Goal: Task Accomplishment & Management: Manage account settings

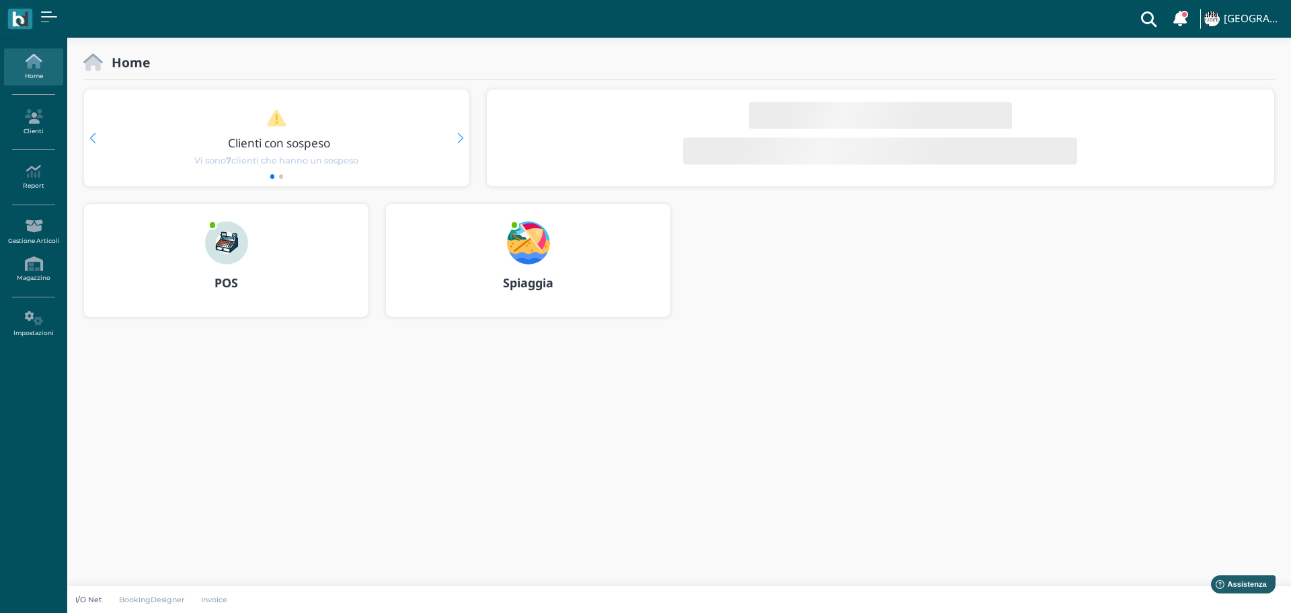
click at [533, 234] on img at bounding box center [528, 242] width 43 height 43
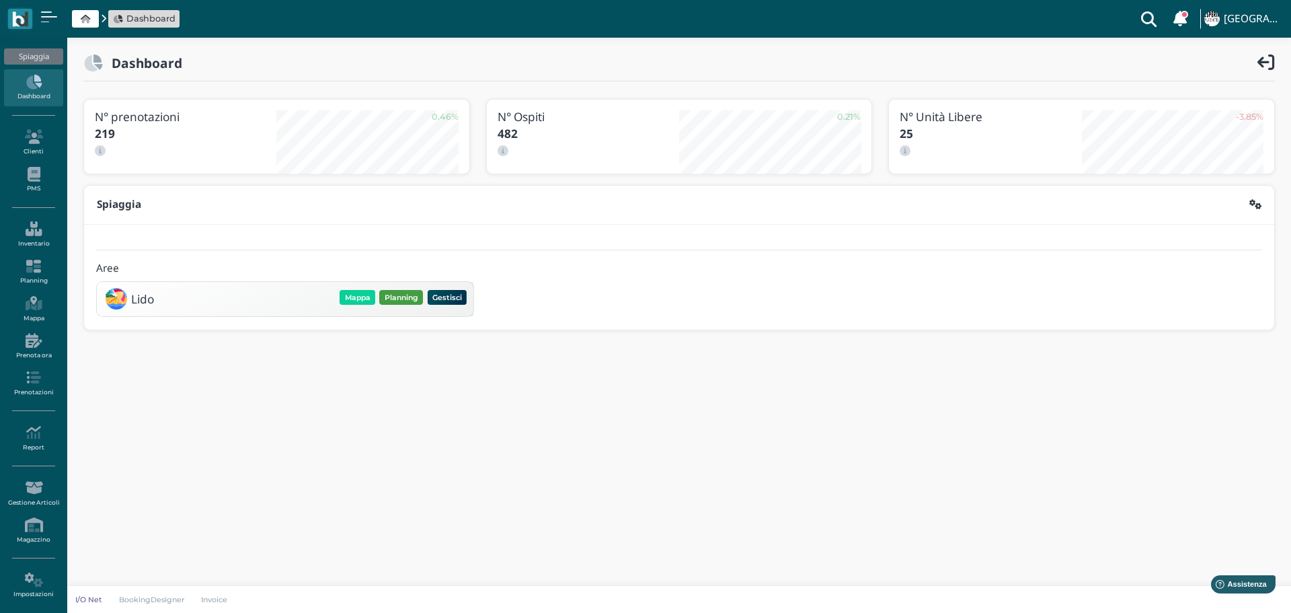
click at [399, 295] on button "Planning" at bounding box center [401, 297] width 44 height 15
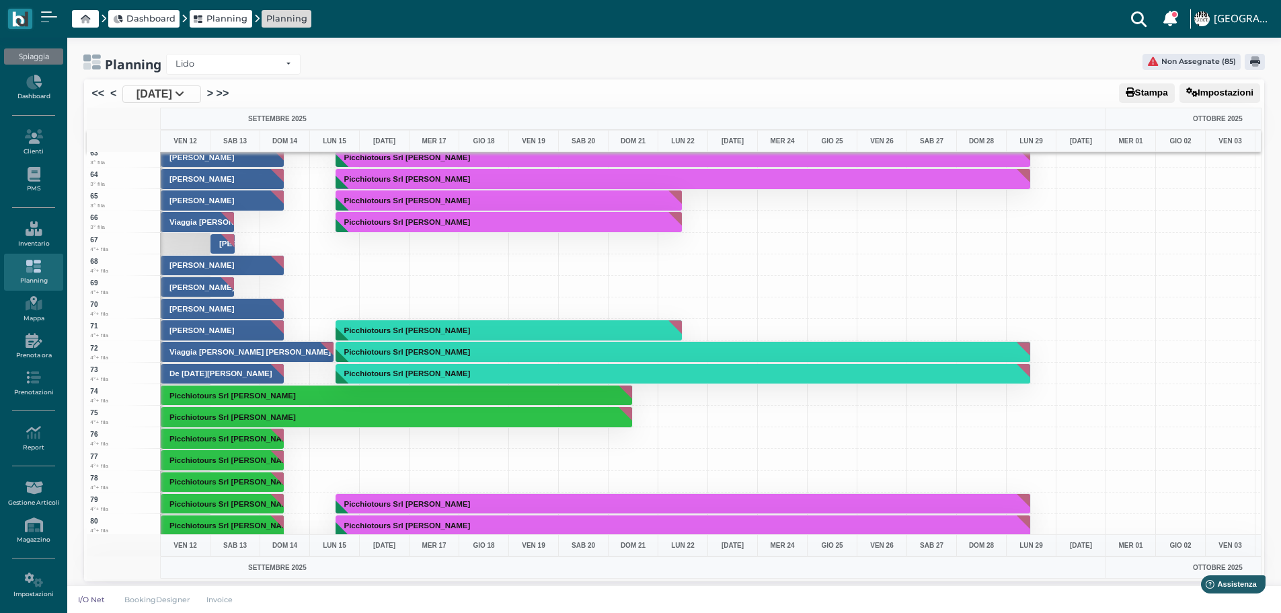
scroll to position [1345, 0]
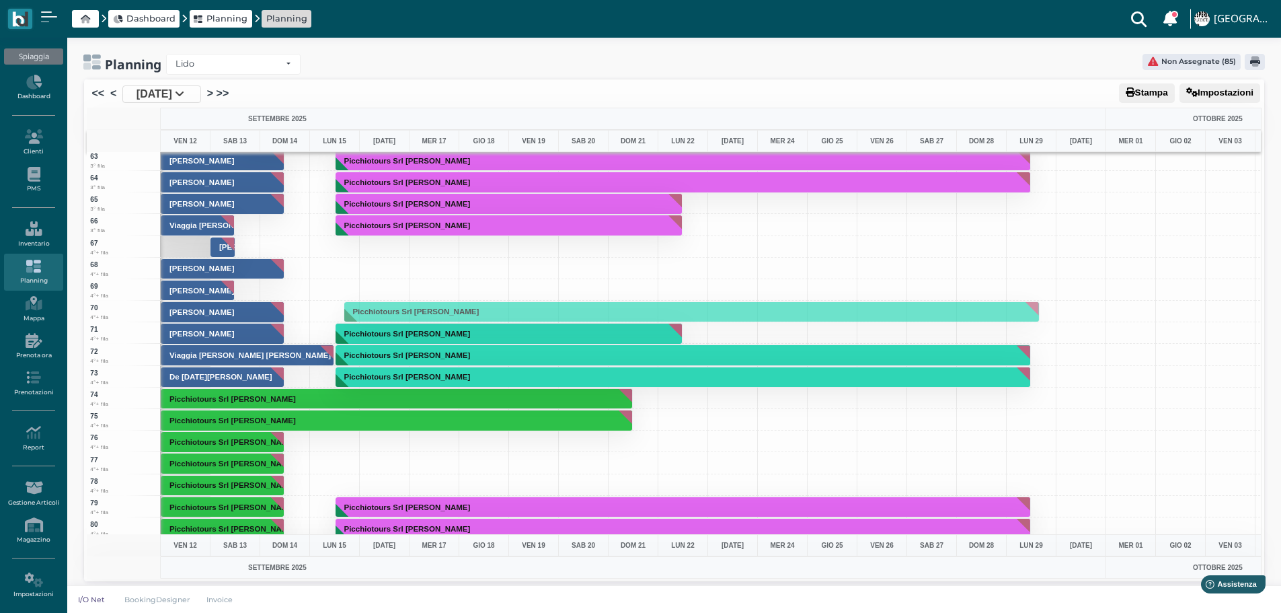
drag, startPoint x: 511, startPoint y: 376, endPoint x: 500, endPoint y: 311, distance: 66.2
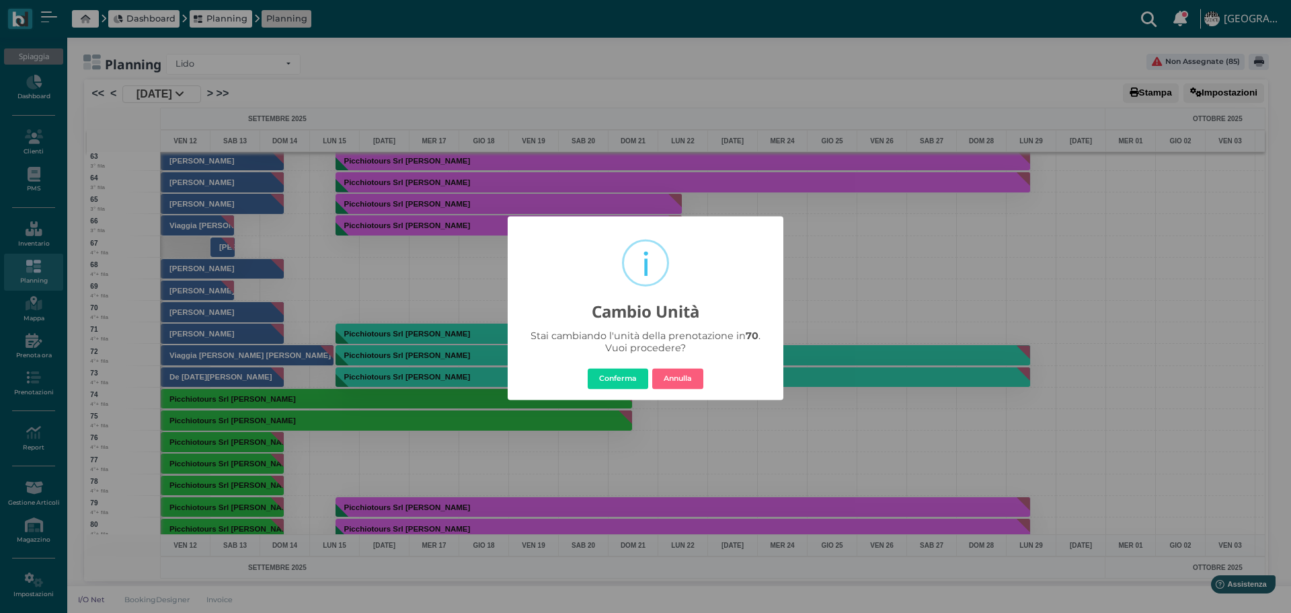
click at [621, 377] on button "Conferma" at bounding box center [618, 379] width 61 height 22
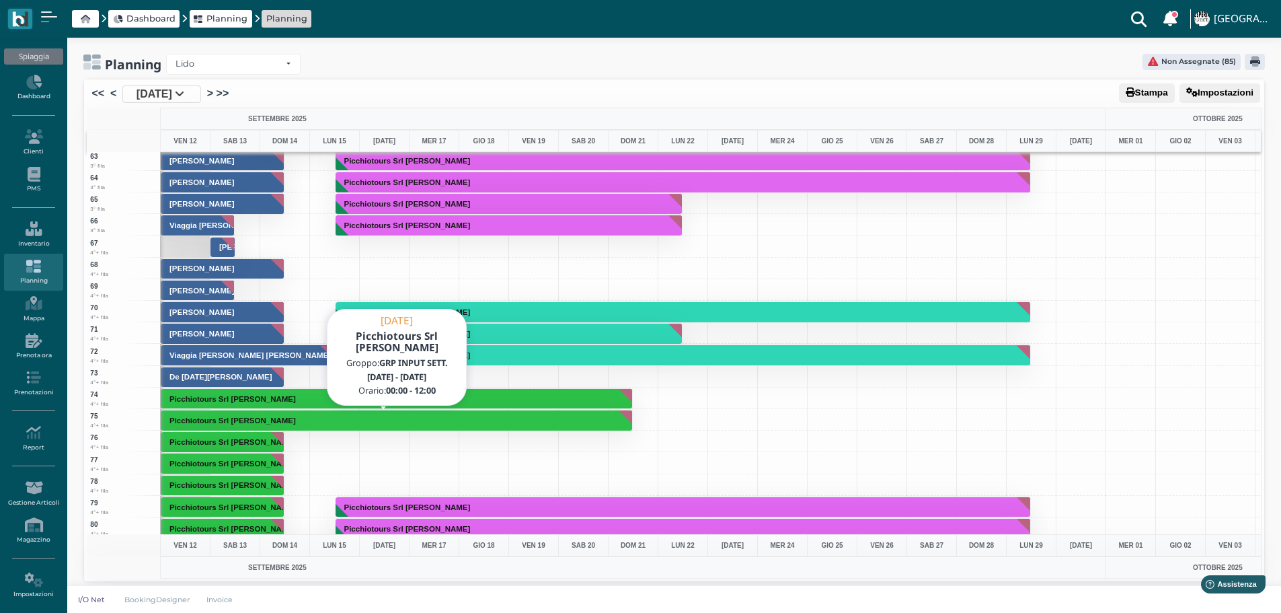
click at [392, 418] on button "Picchiotours Srl [PERSON_NAME]" at bounding box center [397, 421] width 472 height 22
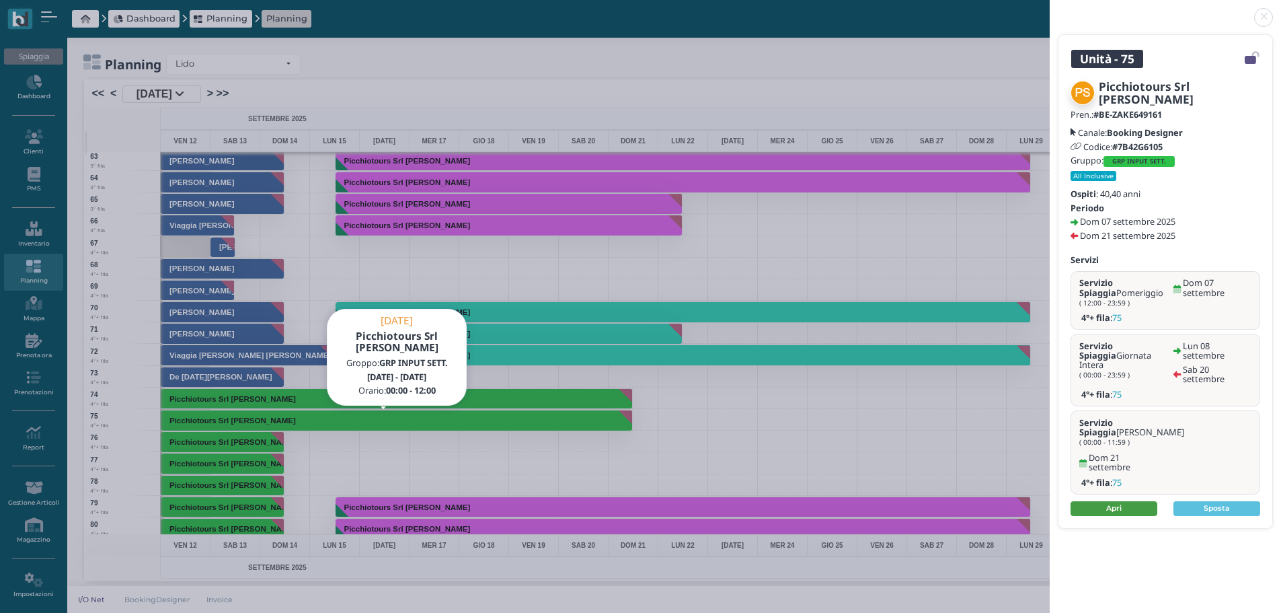
click at [1151, 501] on link "Apri" at bounding box center [1114, 508] width 87 height 15
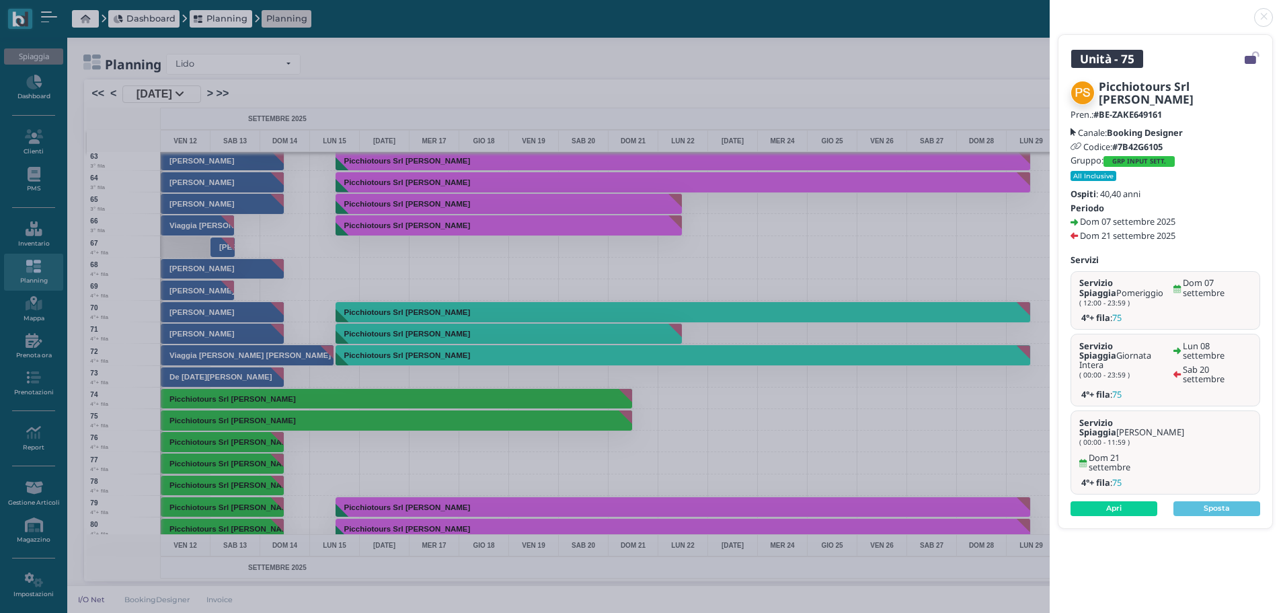
click at [1050, 9] on link at bounding box center [1050, 9] width 0 height 0
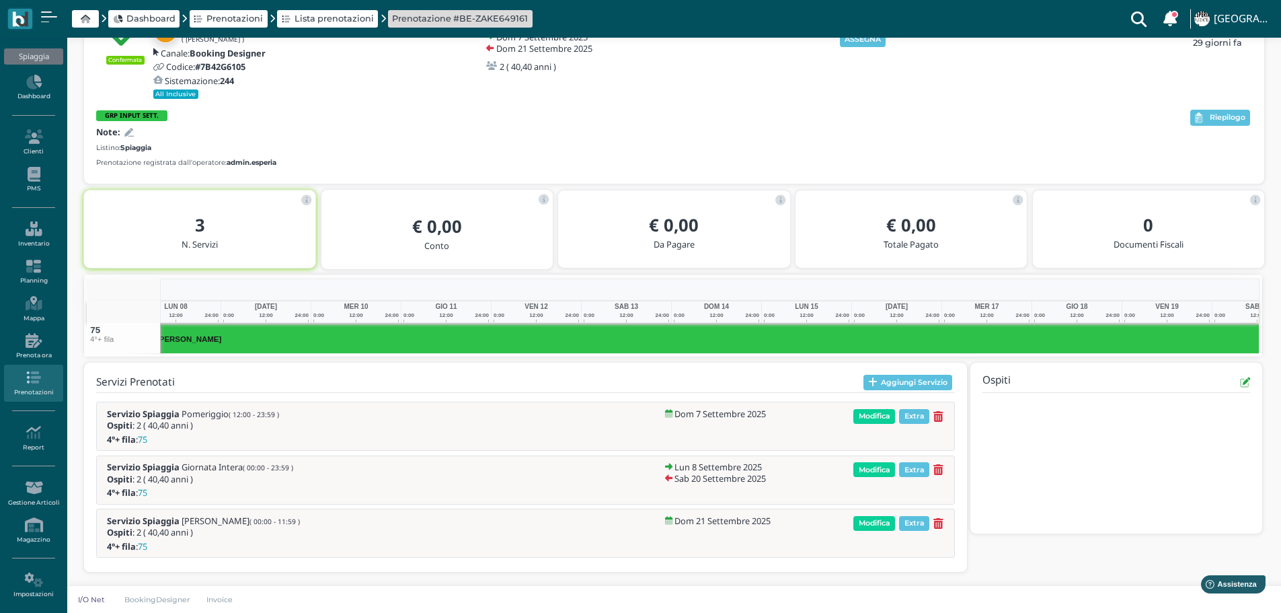
click at [874, 470] on span "Modifica" at bounding box center [874, 469] width 42 height 15
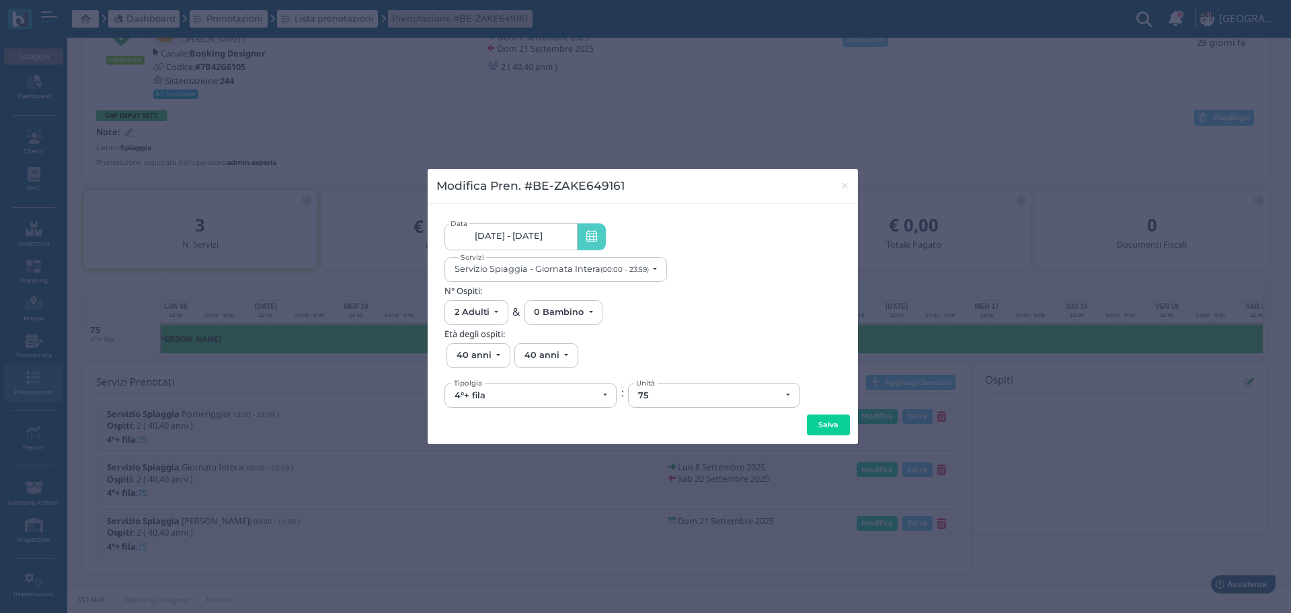
click at [569, 233] on link "08/09/25 - 20/09/25" at bounding box center [511, 236] width 132 height 27
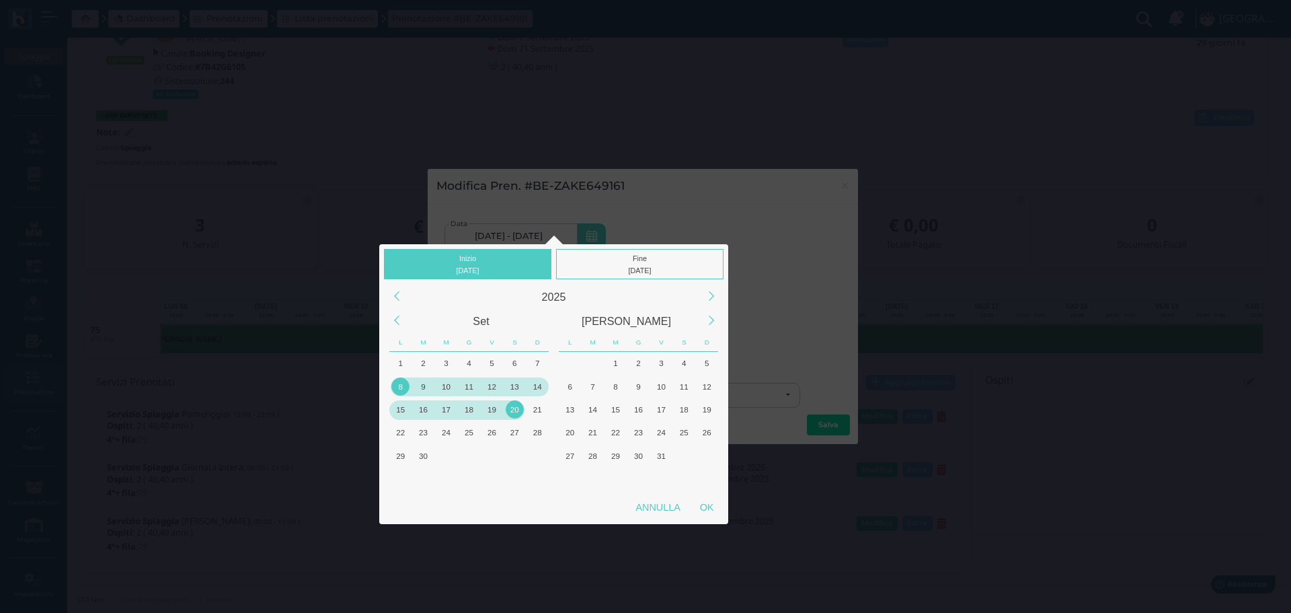
click at [401, 381] on div "8" at bounding box center [400, 386] width 18 height 18
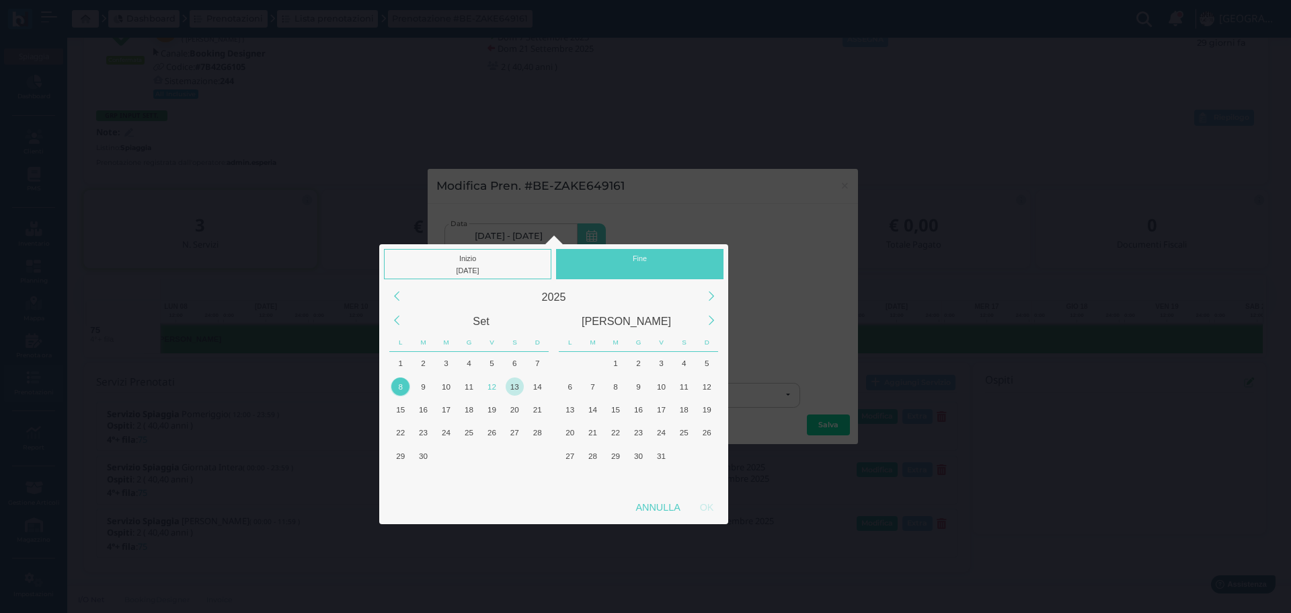
click at [520, 387] on div "13" at bounding box center [515, 386] width 18 height 18
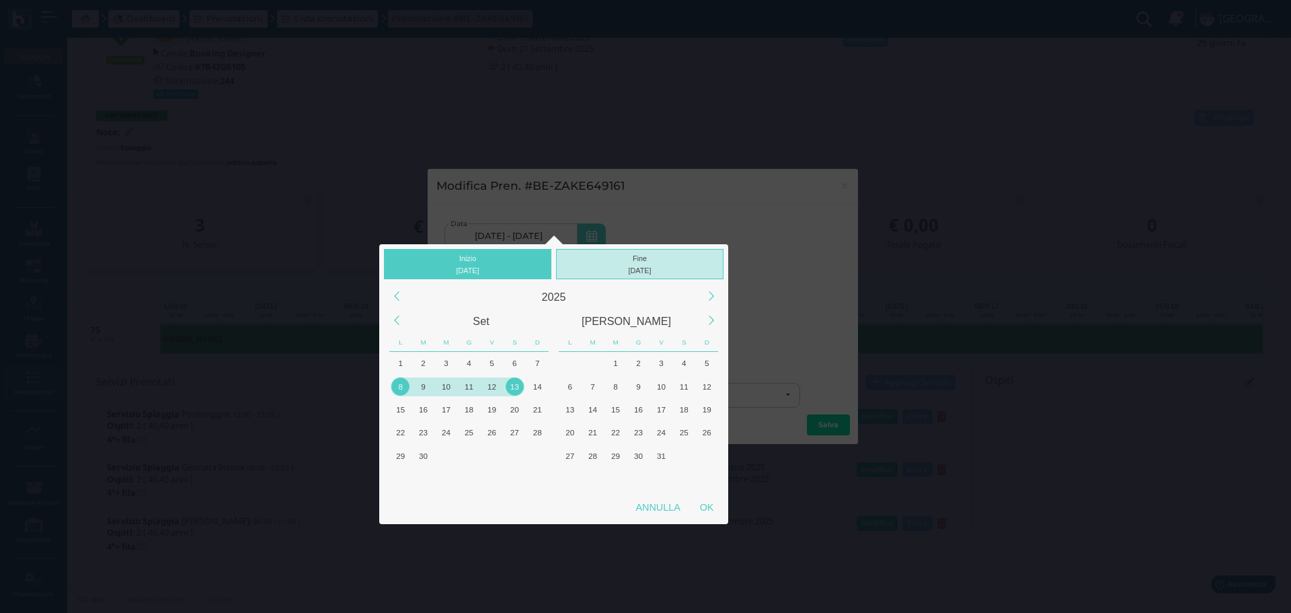
click at [669, 257] on div "Fine 13/09/2025" at bounding box center [639, 264] width 167 height 30
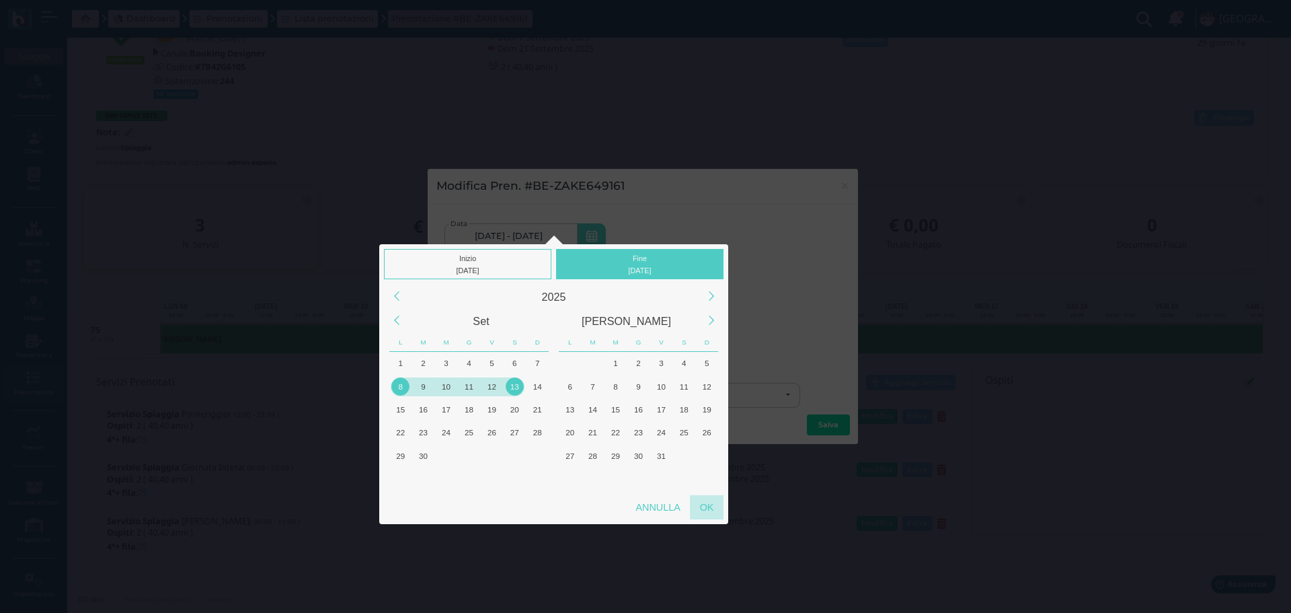
click at [705, 502] on div "OK" at bounding box center [707, 507] width 34 height 24
type input "08/09/2025 - 13/09/2025"
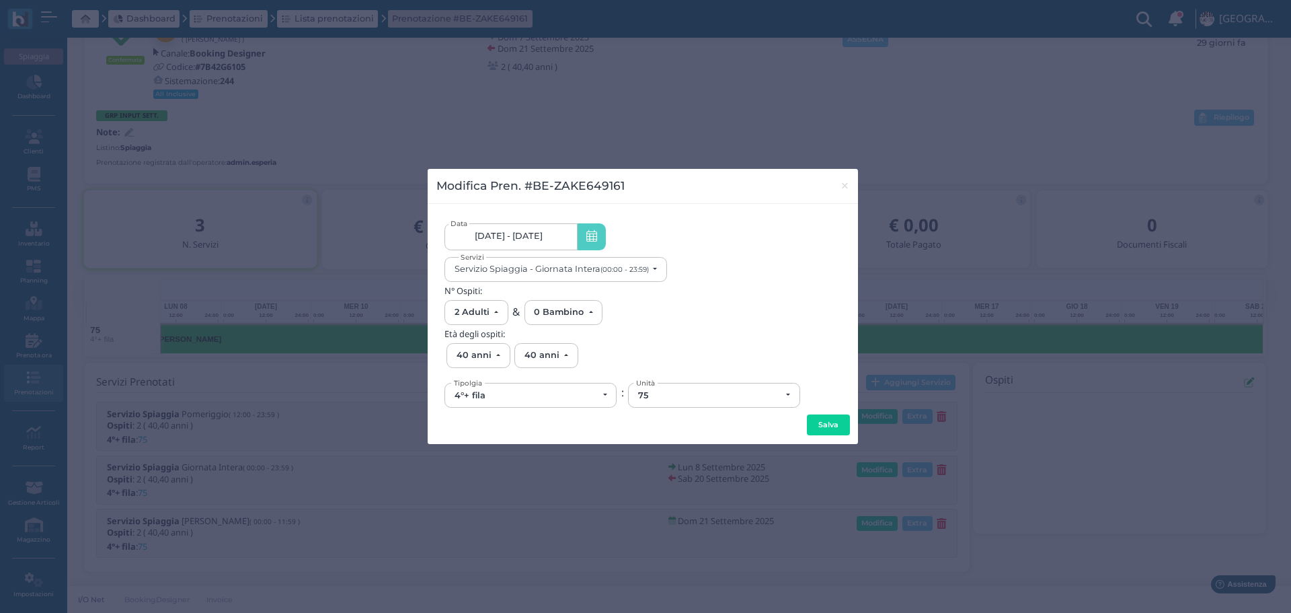
scroll to position [0, 124]
click at [838, 428] on button "Salva" at bounding box center [828, 425] width 43 height 22
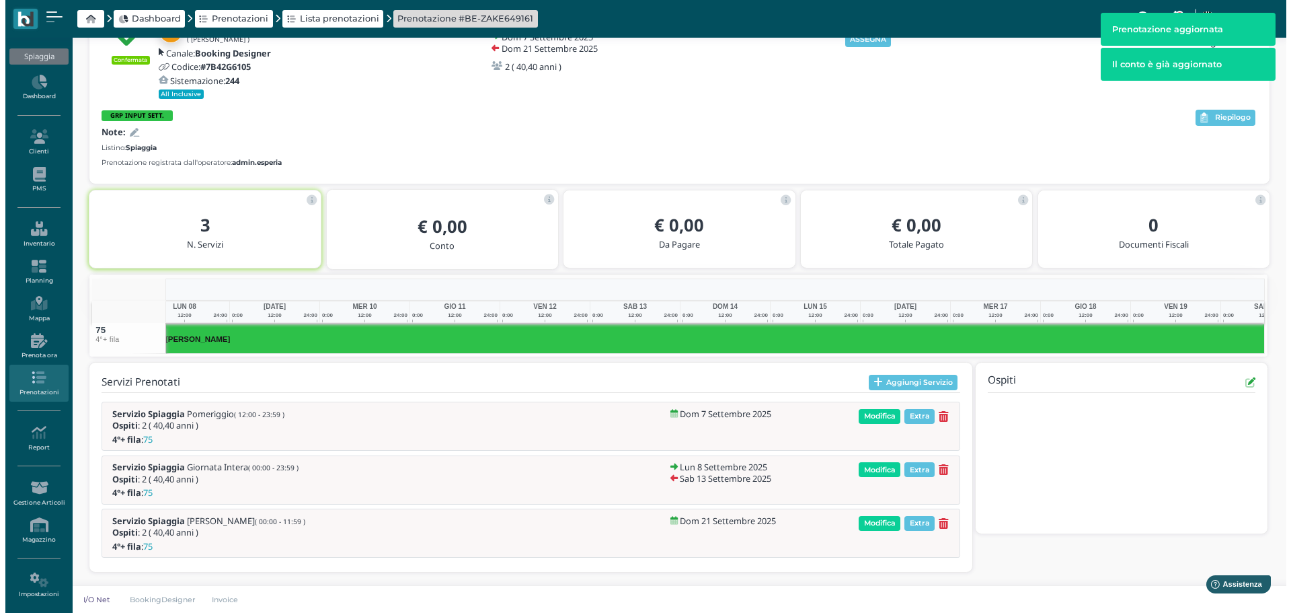
scroll to position [0, 210]
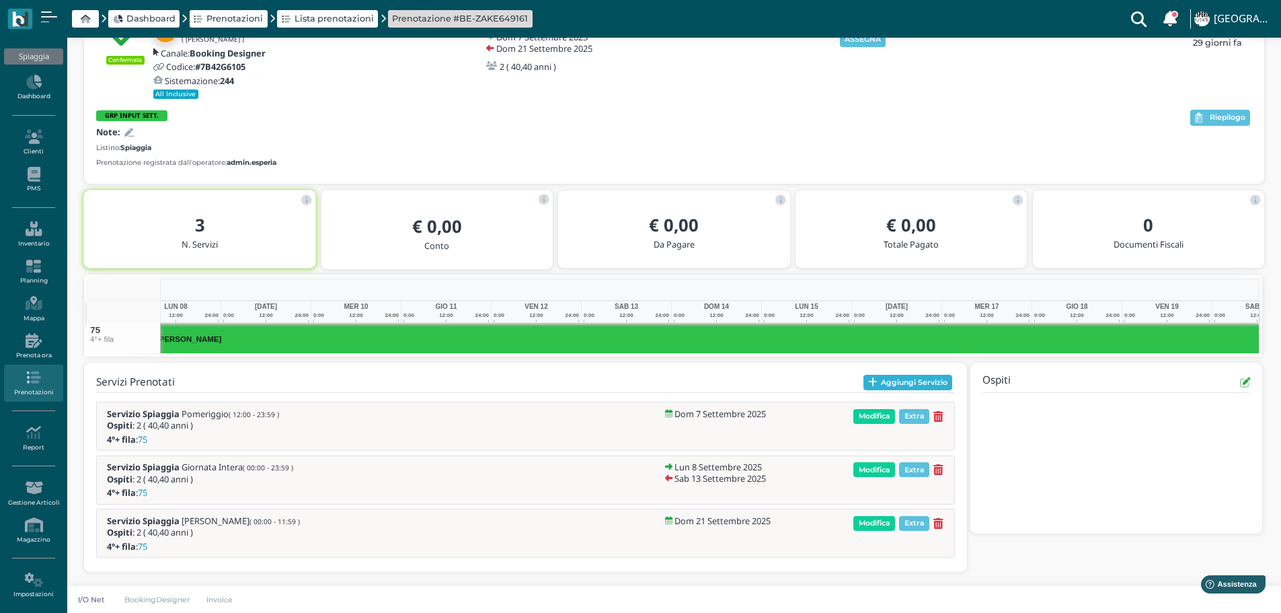
click at [911, 381] on button "Aggiungi Servizio" at bounding box center [907, 383] width 89 height 16
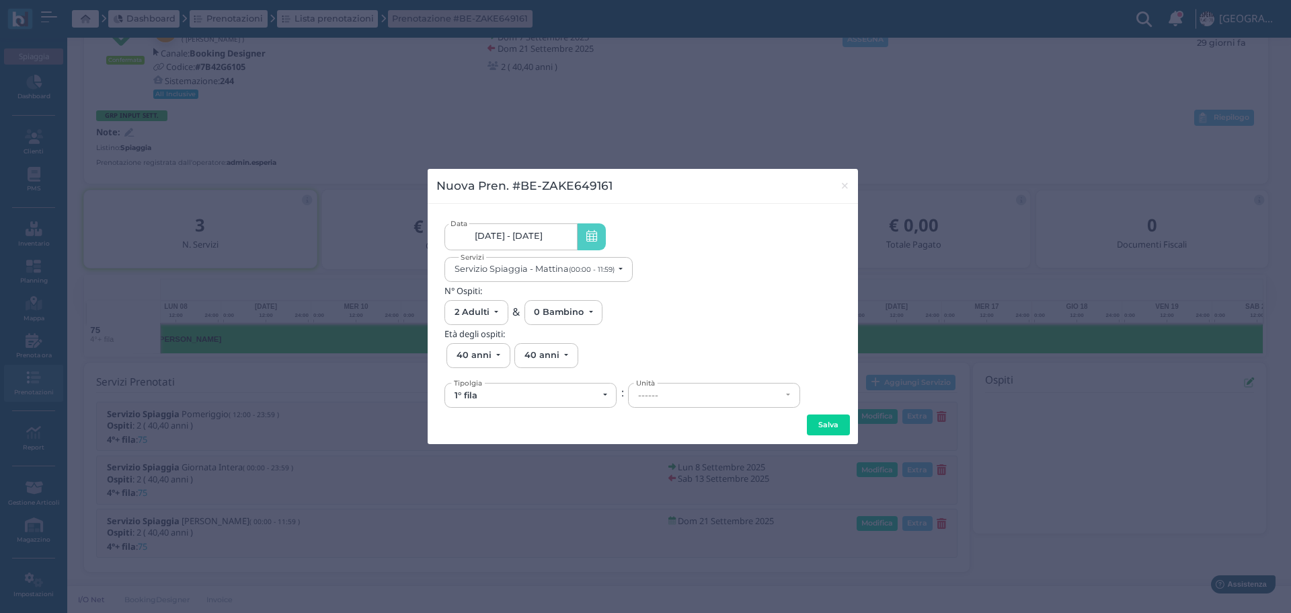
click at [572, 242] on link "07/09/25 - 21/09/25" at bounding box center [511, 236] width 132 height 27
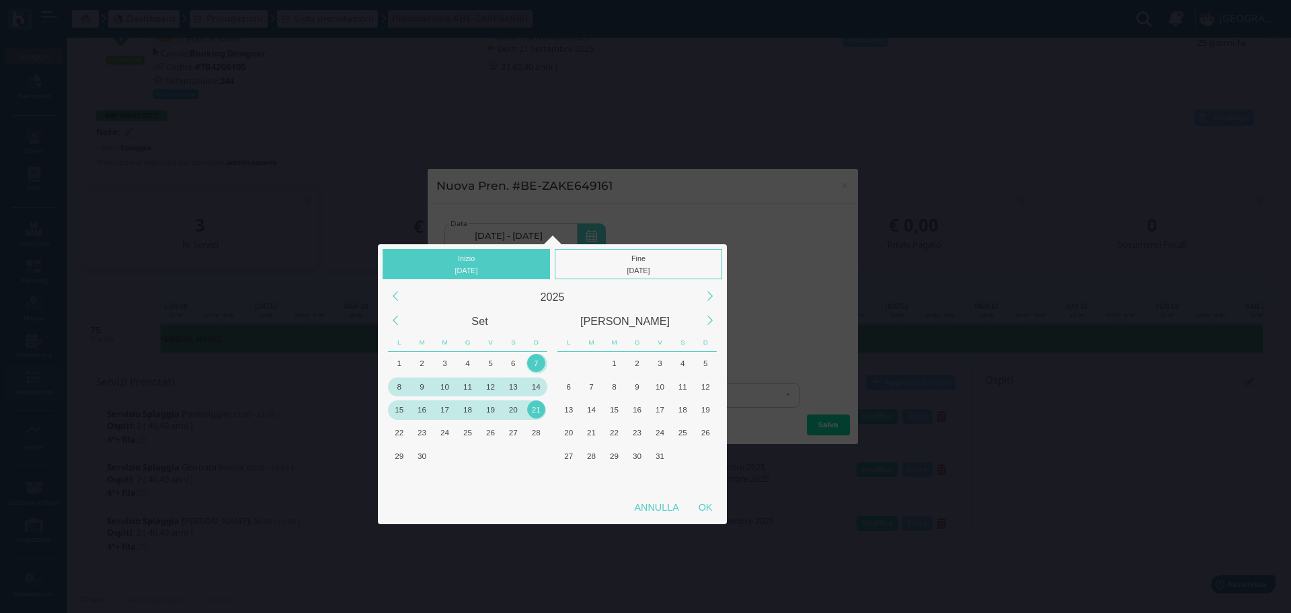
click at [539, 386] on div "14" at bounding box center [536, 386] width 18 height 18
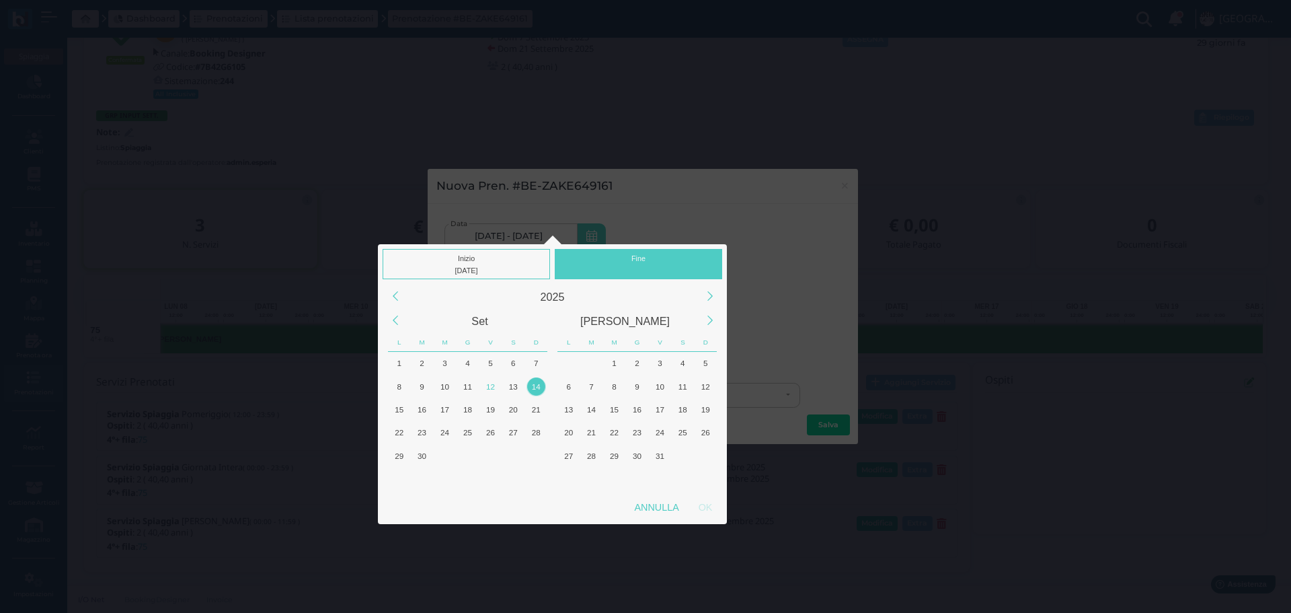
click at [646, 263] on div "Fine" at bounding box center [638, 264] width 167 height 30
click at [533, 384] on div "14" at bounding box center [536, 386] width 18 height 18
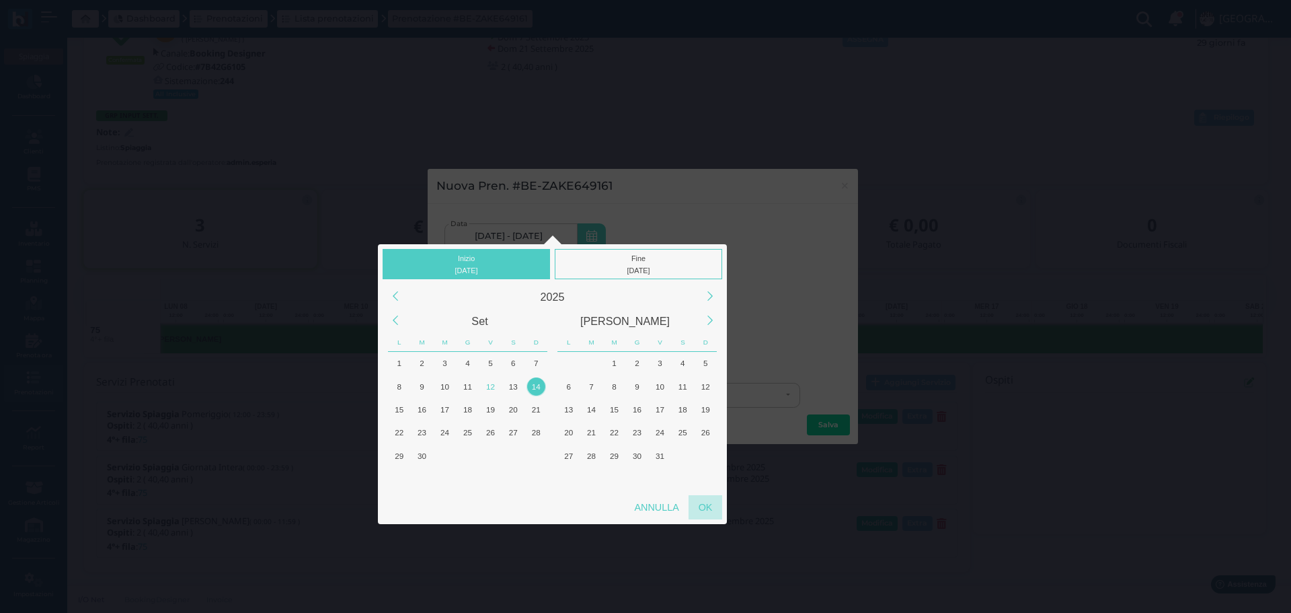
click at [701, 504] on div "OK" at bounding box center [706, 507] width 34 height 24
type input "14/09/2025 - 14/09/2025"
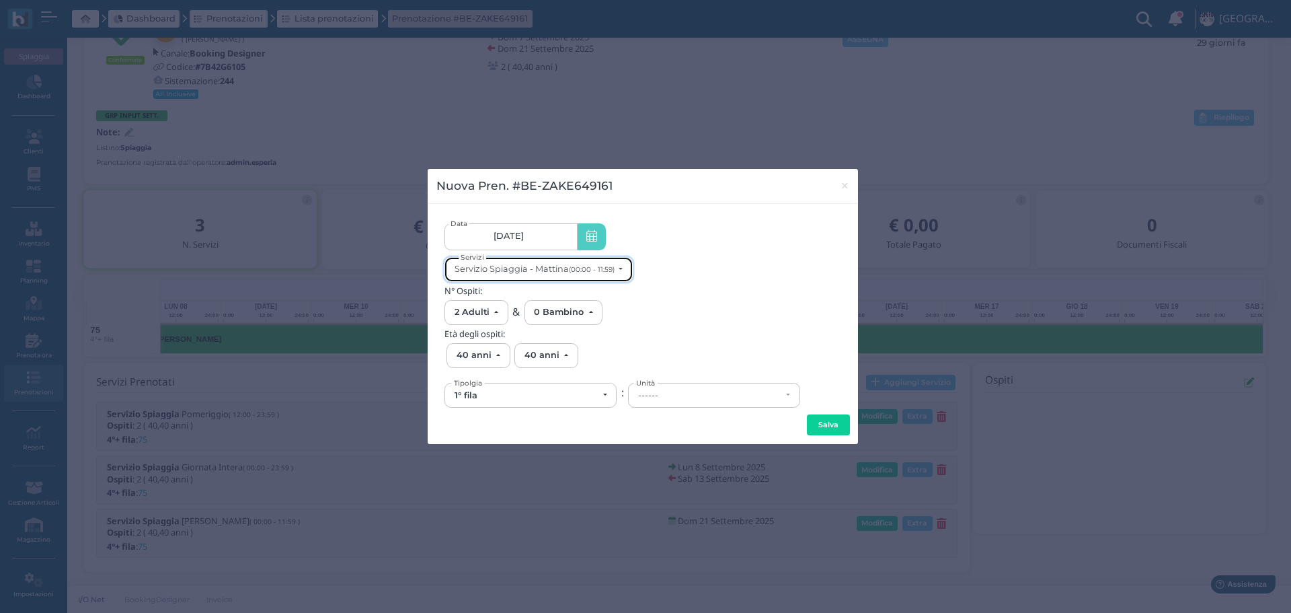
scroll to position [0, 0]
click at [596, 275] on button "Servizio Spiaggia - Mattina (00:00 - 11:59)" at bounding box center [539, 269] width 188 height 25
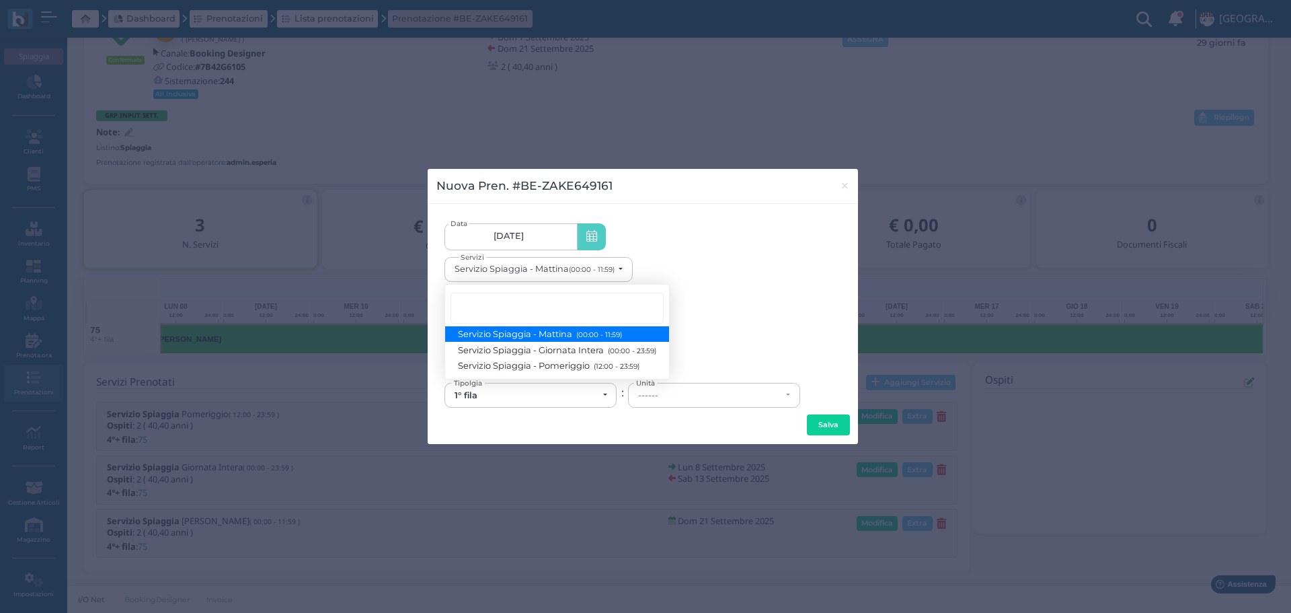
click at [617, 334] on small "(00:00 - 11:59)" at bounding box center [597, 334] width 49 height 9
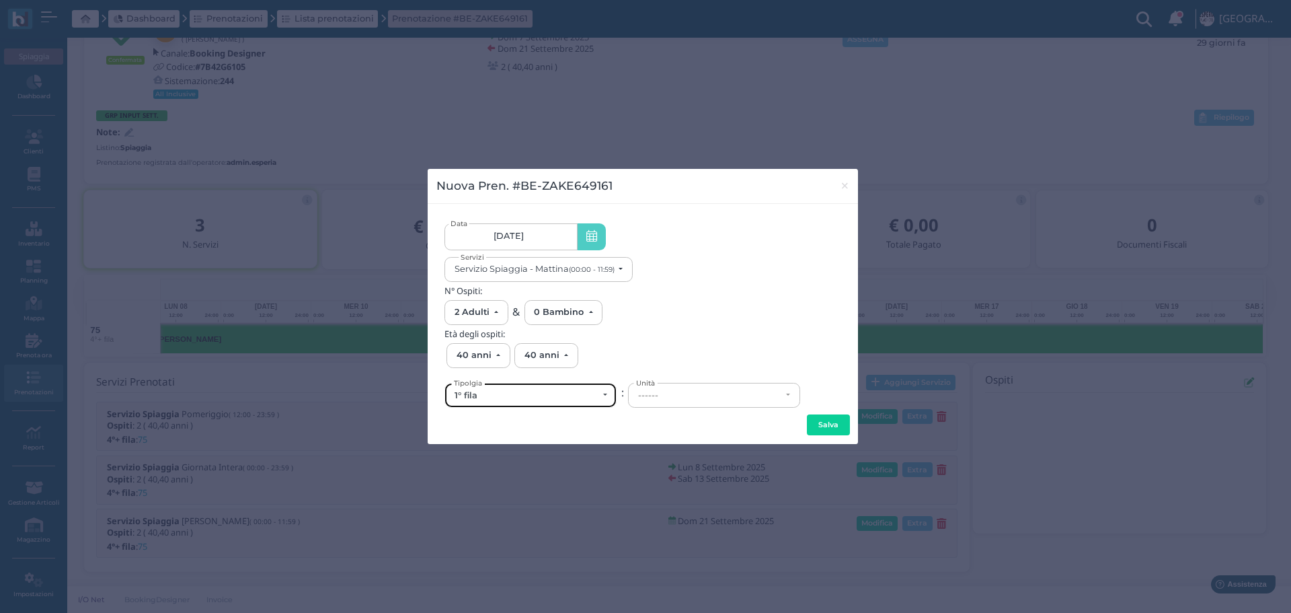
click at [604, 390] on div "1° fila" at bounding box center [531, 395] width 153 height 11
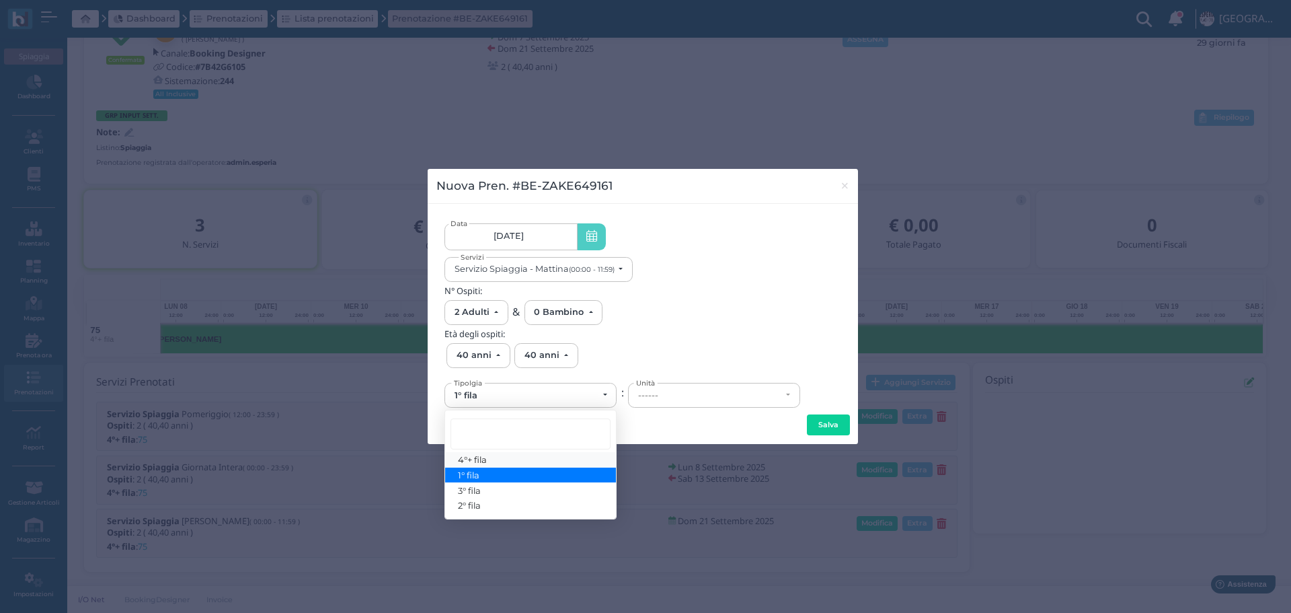
drag, startPoint x: 494, startPoint y: 457, endPoint x: 534, endPoint y: 442, distance: 42.3
click at [495, 456] on link "4°+ fila" at bounding box center [530, 459] width 171 height 15
select select "434"
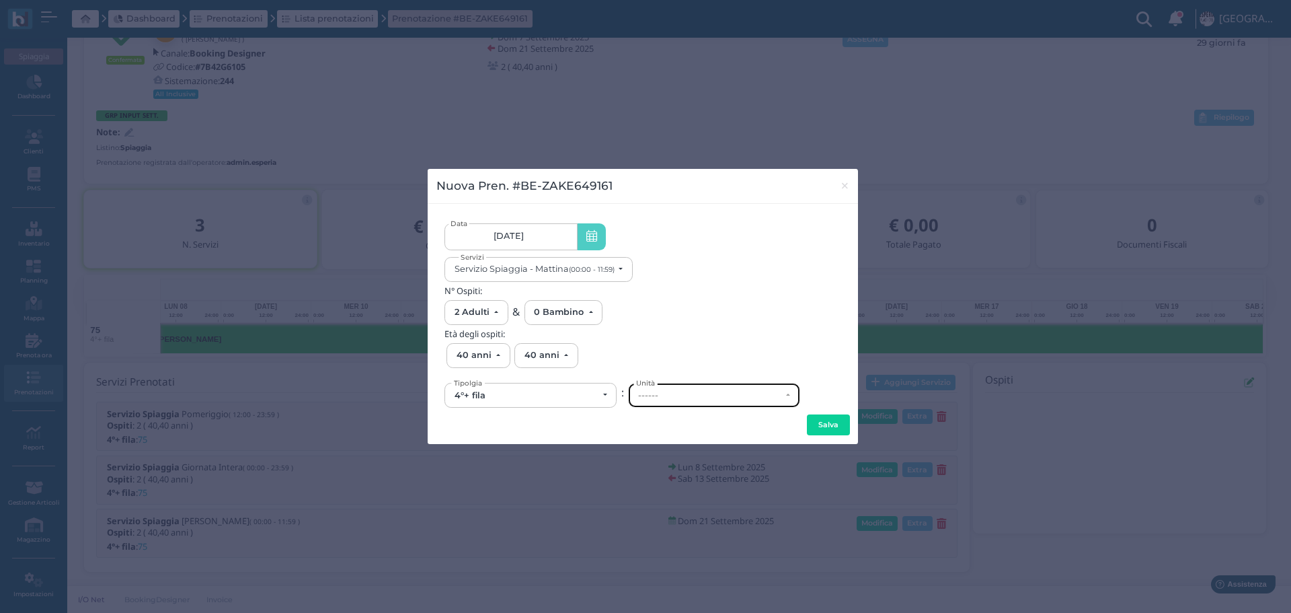
click at [693, 401] on div "------" at bounding box center [714, 395] width 171 height 24
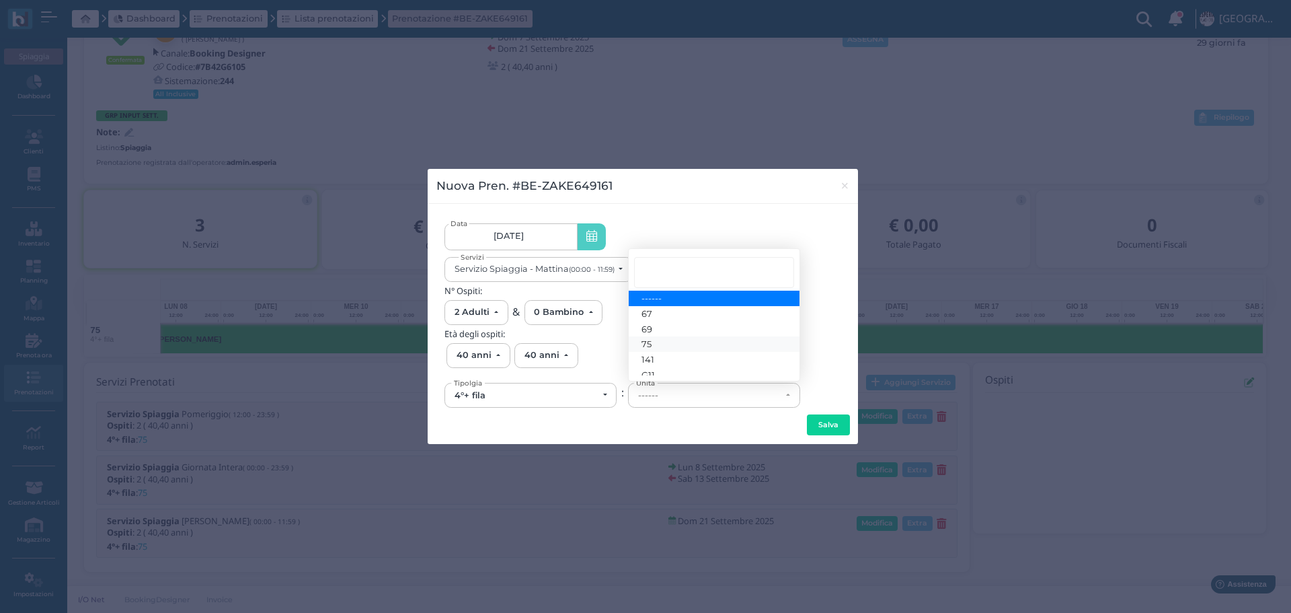
click at [681, 340] on link "75" at bounding box center [714, 343] width 171 height 15
select select "6200"
click at [829, 424] on button "Salva" at bounding box center [828, 425] width 43 height 22
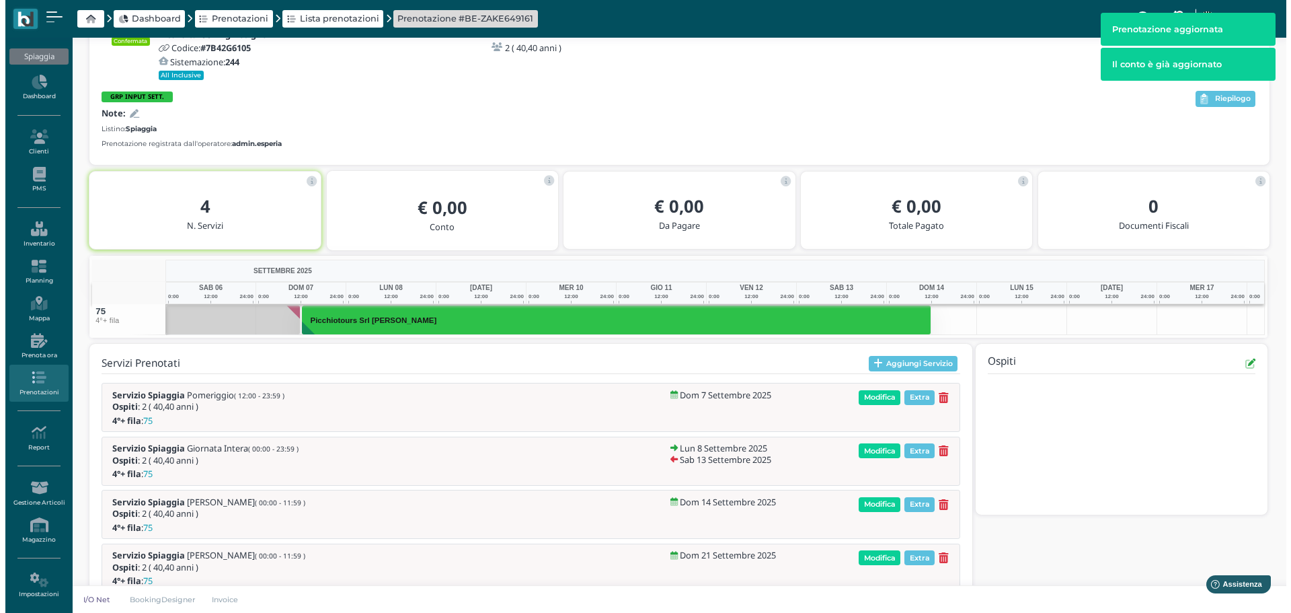
scroll to position [118, 0]
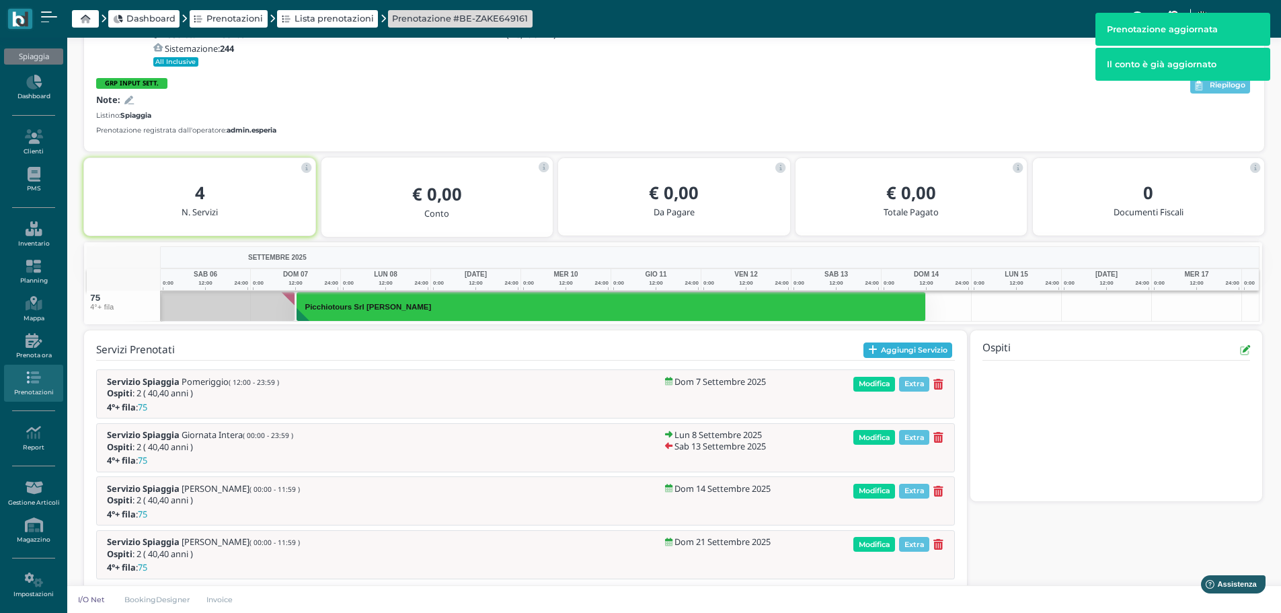
click at [927, 351] on button "Aggiungi Servizio" at bounding box center [907, 350] width 89 height 16
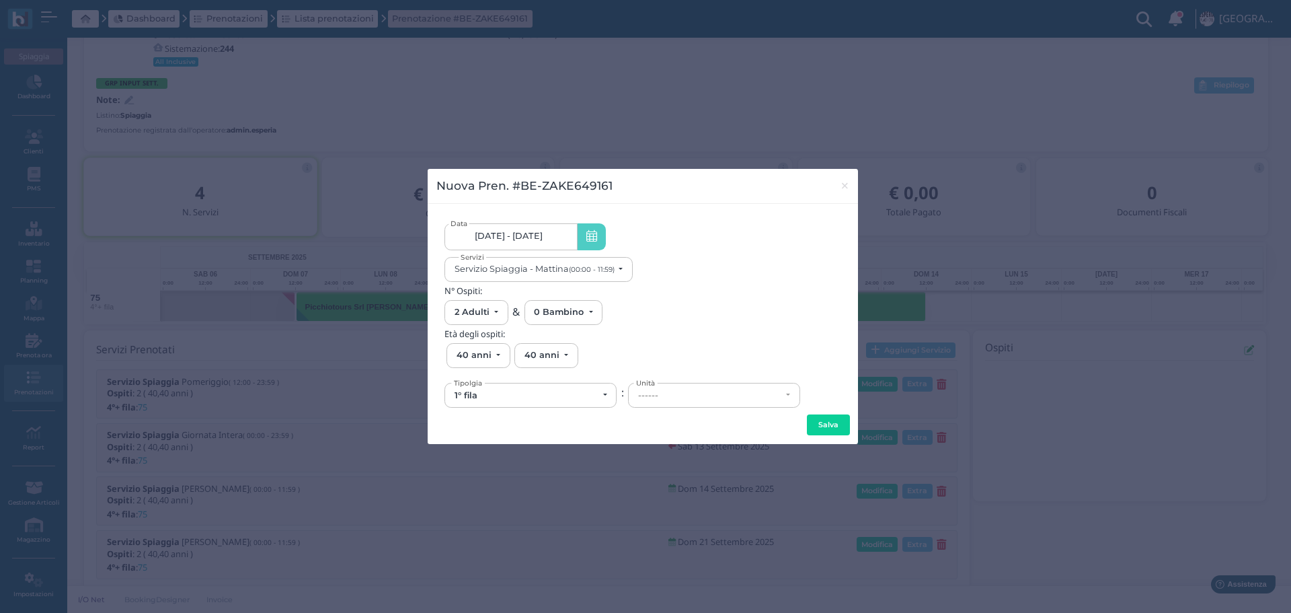
click at [555, 240] on link "07/09/25 - 21/09/25" at bounding box center [511, 236] width 132 height 27
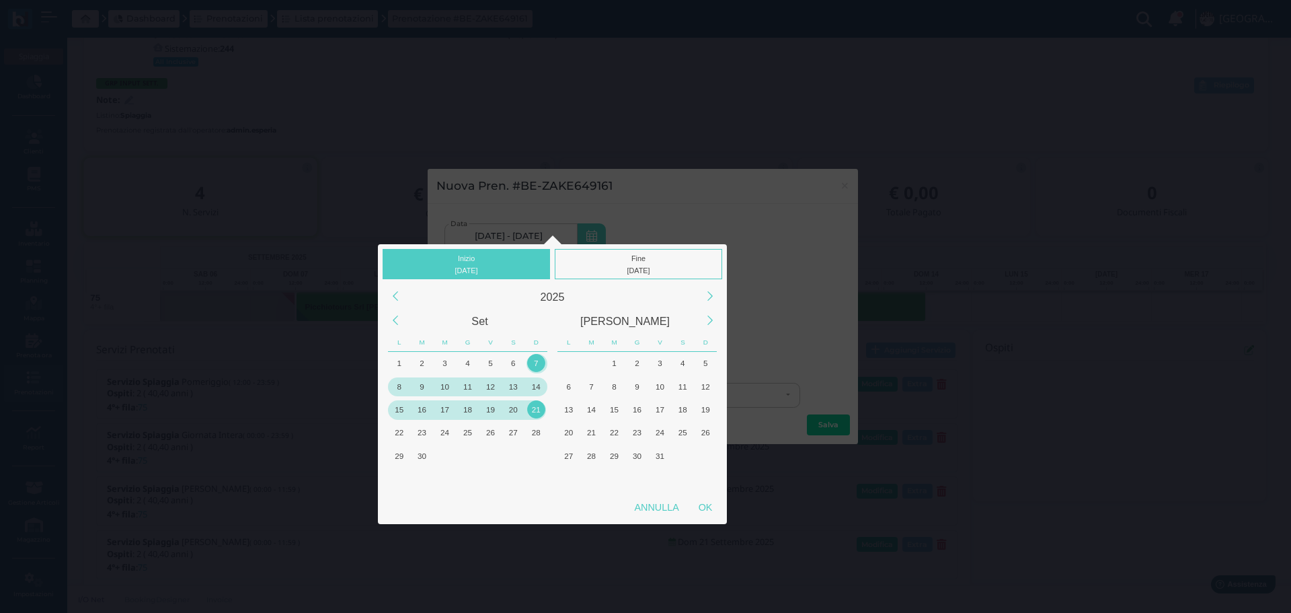
drag, startPoint x: 538, startPoint y: 385, endPoint x: 607, endPoint y: 323, distance: 91.9
click at [538, 384] on div "14" at bounding box center [536, 386] width 18 height 18
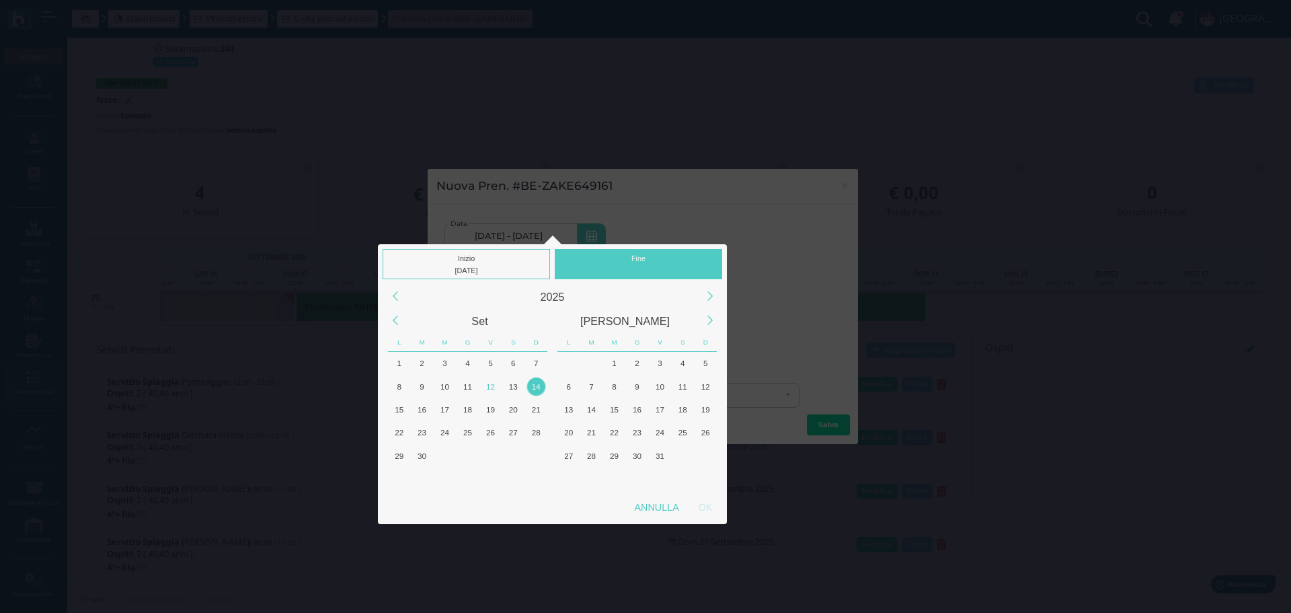
click at [644, 256] on div "Fine" at bounding box center [638, 264] width 167 height 30
click at [539, 383] on div "14" at bounding box center [536, 386] width 18 height 18
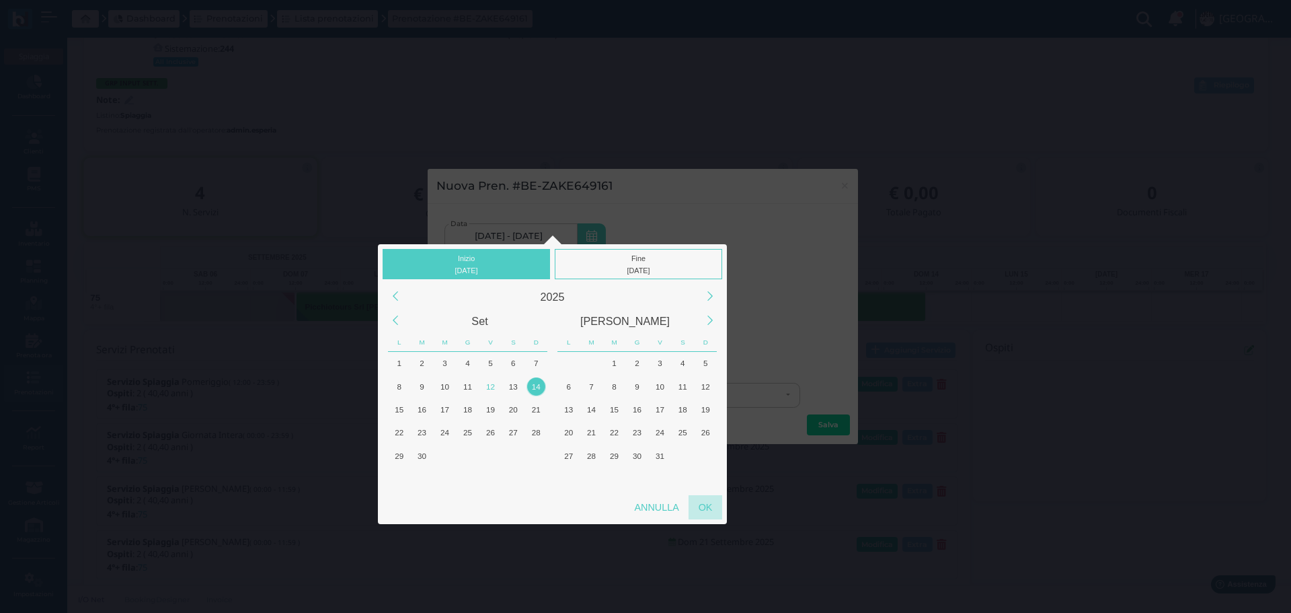
click at [700, 508] on div "OK" at bounding box center [706, 507] width 34 height 24
type input "14/09/2025 - 14/09/2025"
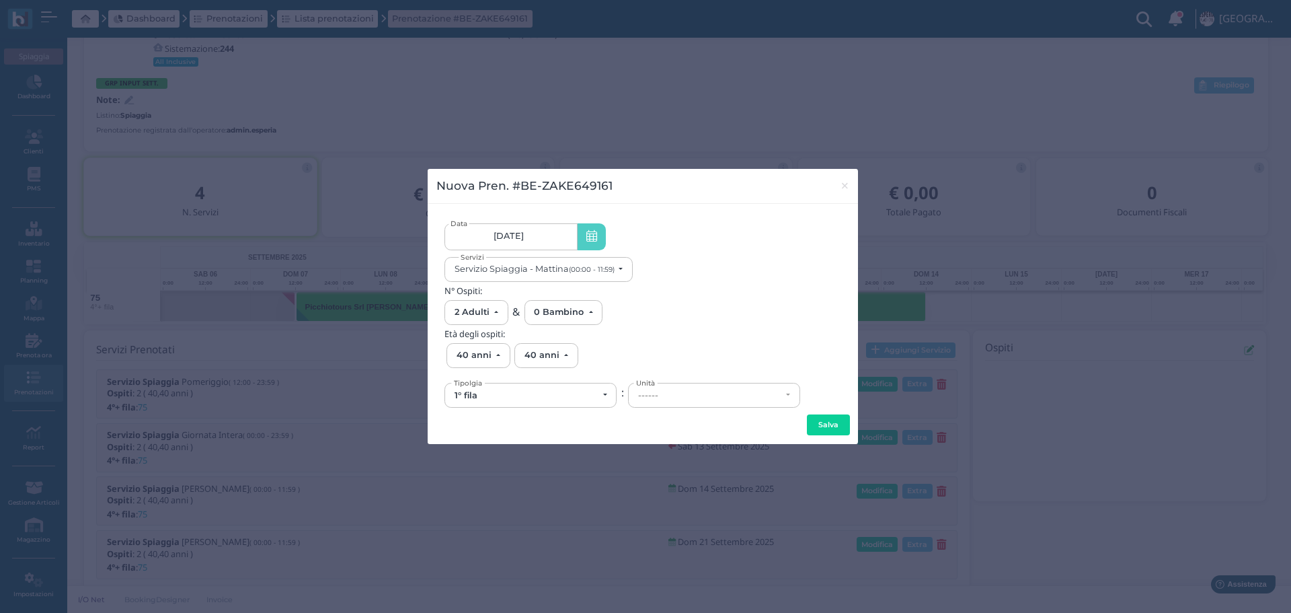
scroll to position [0, 123]
drag, startPoint x: 597, startPoint y: 268, endPoint x: 646, endPoint y: 268, distance: 49.1
click at [599, 268] on small "(00:00 - 11:59)" at bounding box center [592, 269] width 46 height 9
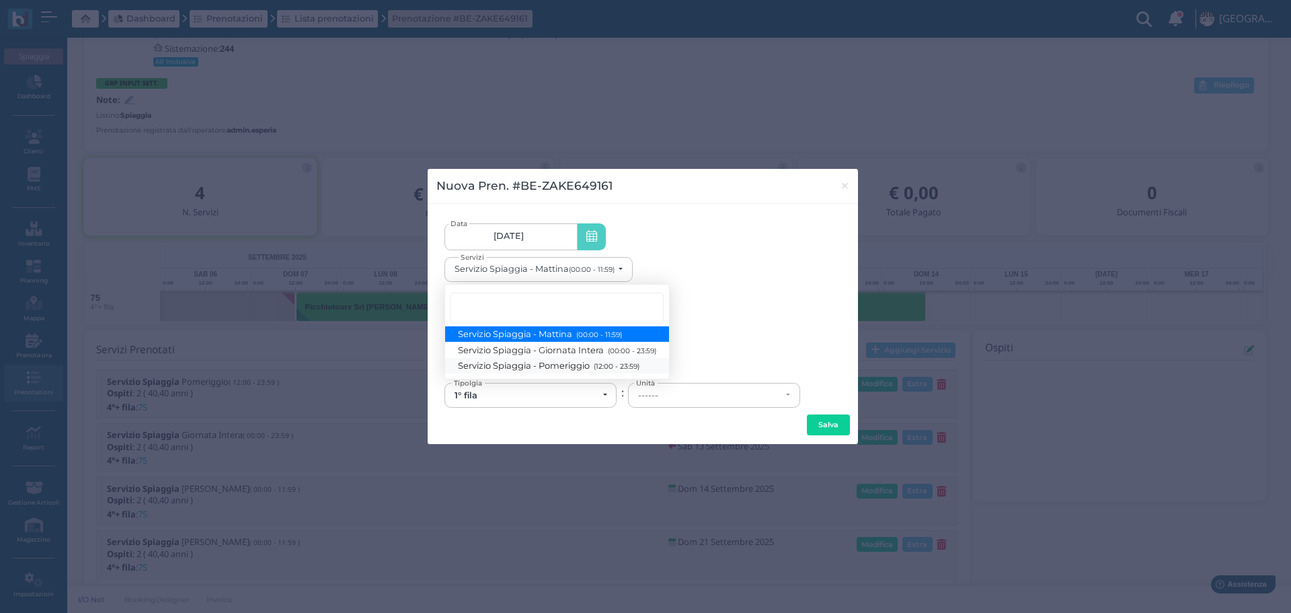
click at [628, 366] on small "(12:00 - 23:59)" at bounding box center [614, 366] width 49 height 9
select select "1369"
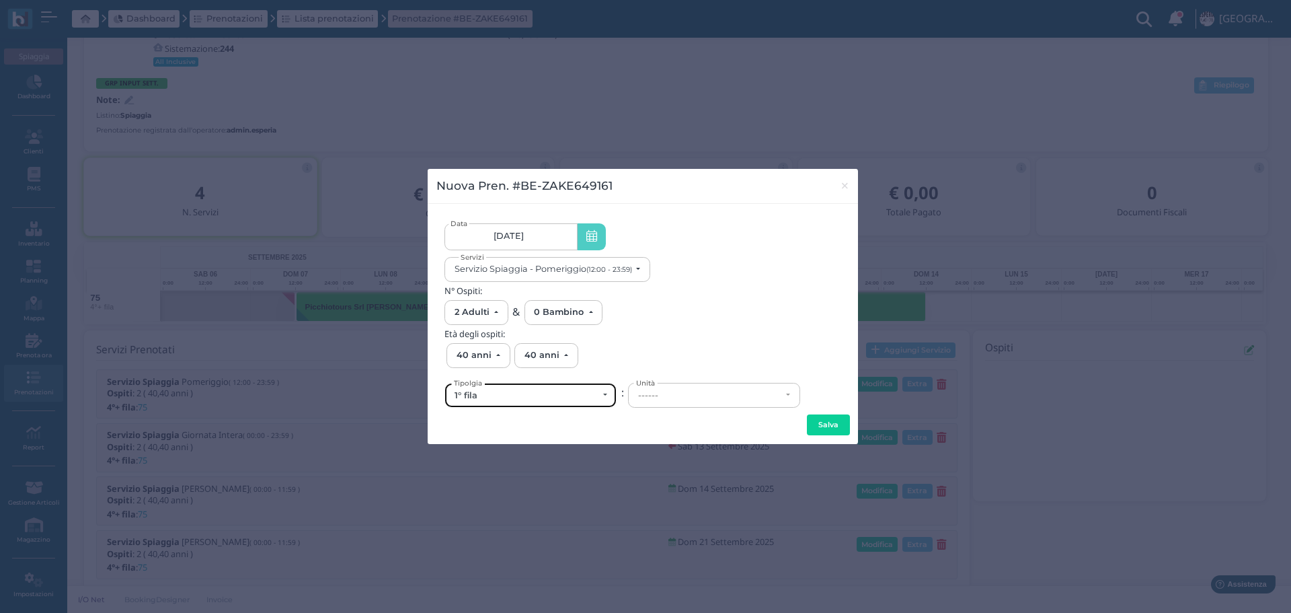
click at [604, 393] on div "1° fila" at bounding box center [531, 395] width 153 height 11
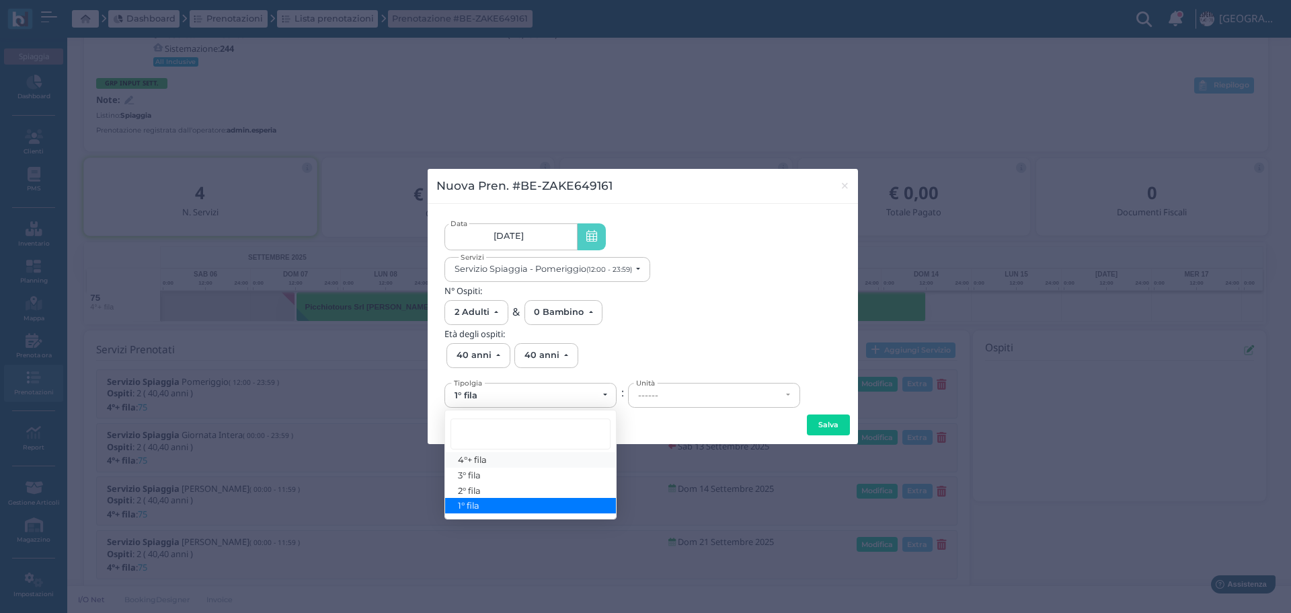
drag, startPoint x: 502, startPoint y: 459, endPoint x: 602, endPoint y: 432, distance: 103.6
click at [502, 458] on link "4°+ fila" at bounding box center [530, 459] width 171 height 15
select select "434"
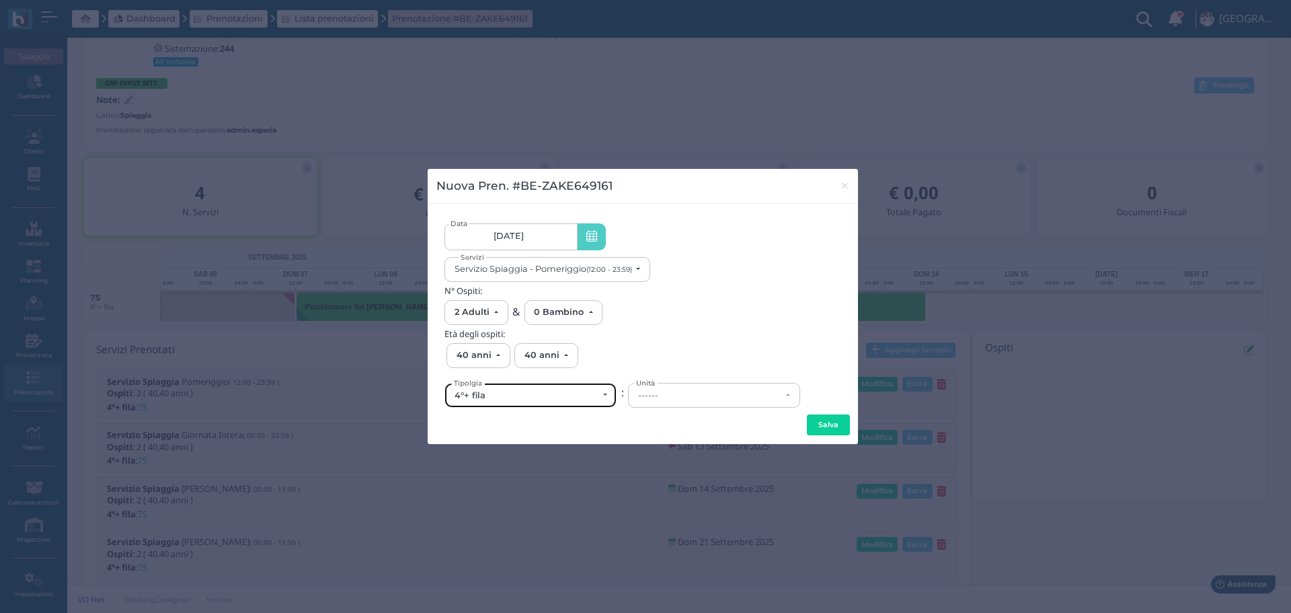
click at [527, 397] on div "4°+ fila" at bounding box center [526, 395] width 143 height 11
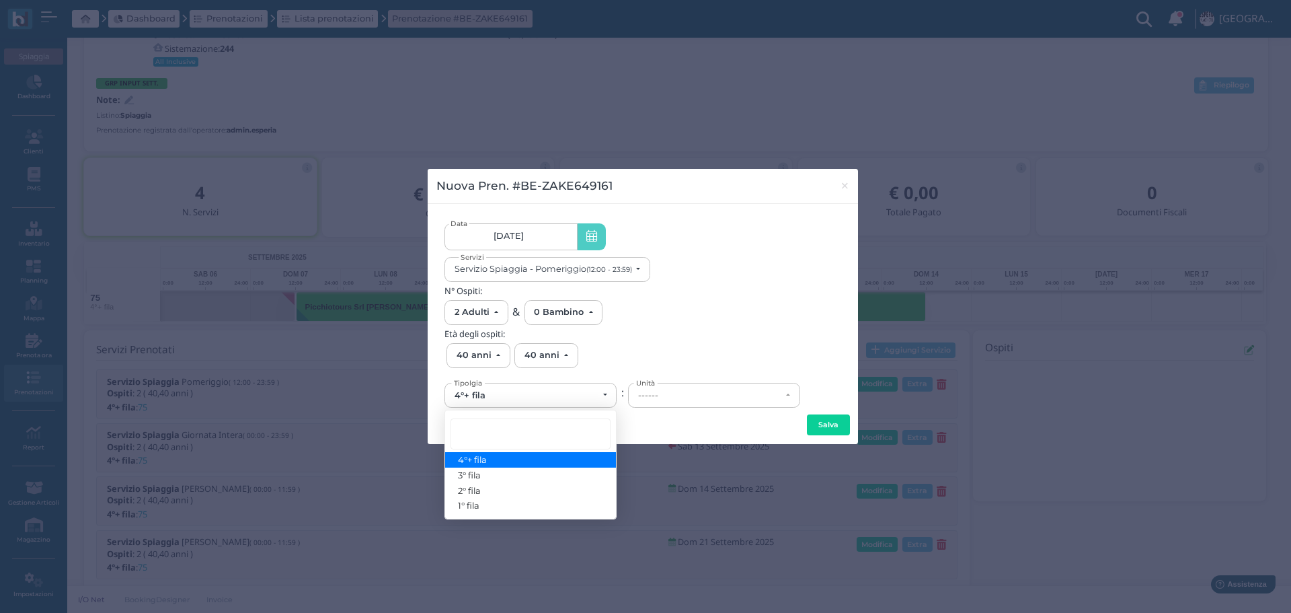
click at [494, 461] on link "4°+ fila" at bounding box center [530, 459] width 171 height 15
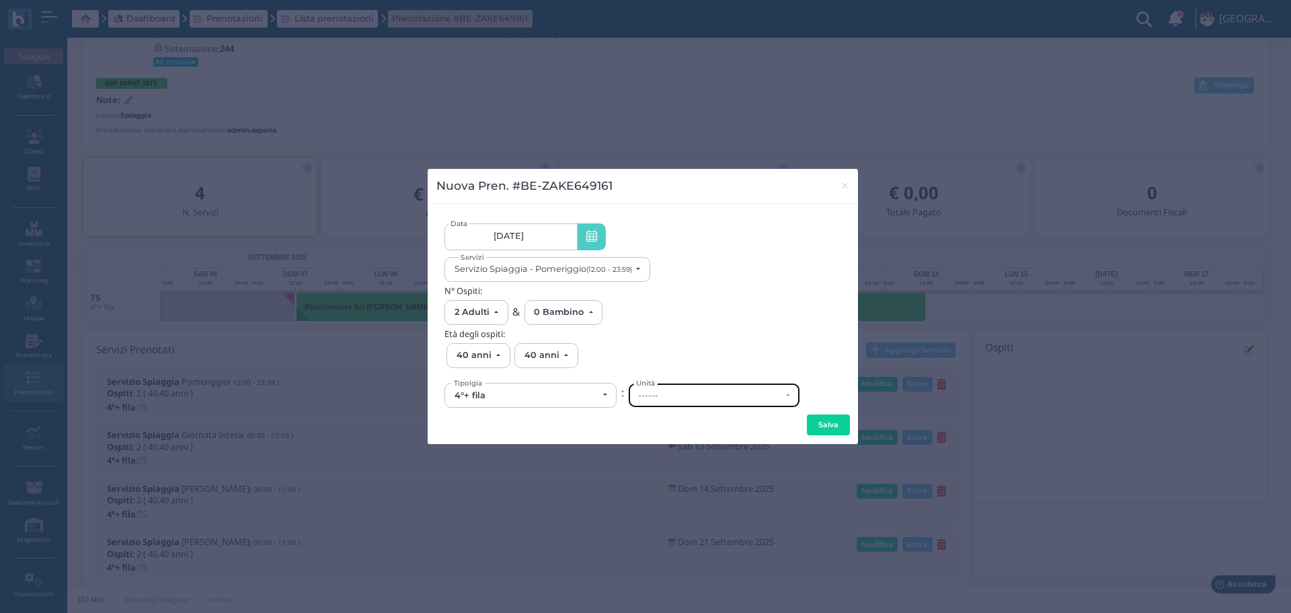
click at [697, 391] on div "------" at bounding box center [709, 395] width 143 height 11
click at [664, 356] on link "73" at bounding box center [714, 358] width 171 height 15
select select "6198"
click at [833, 423] on button "Salva" at bounding box center [828, 425] width 43 height 22
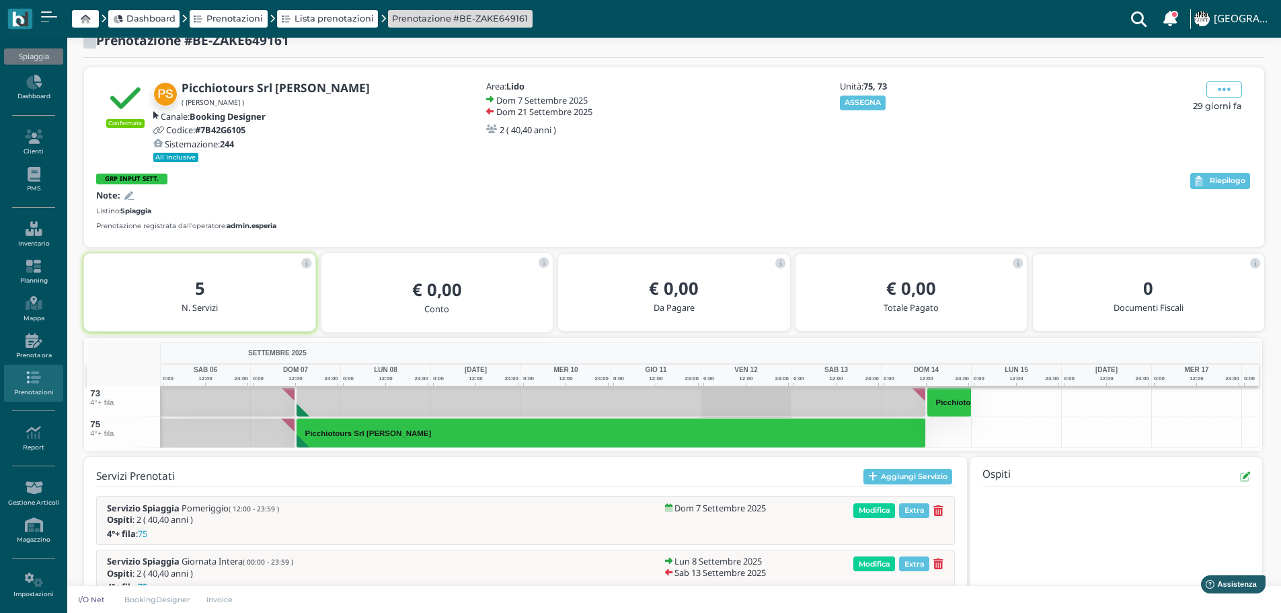
scroll to position [21, 0]
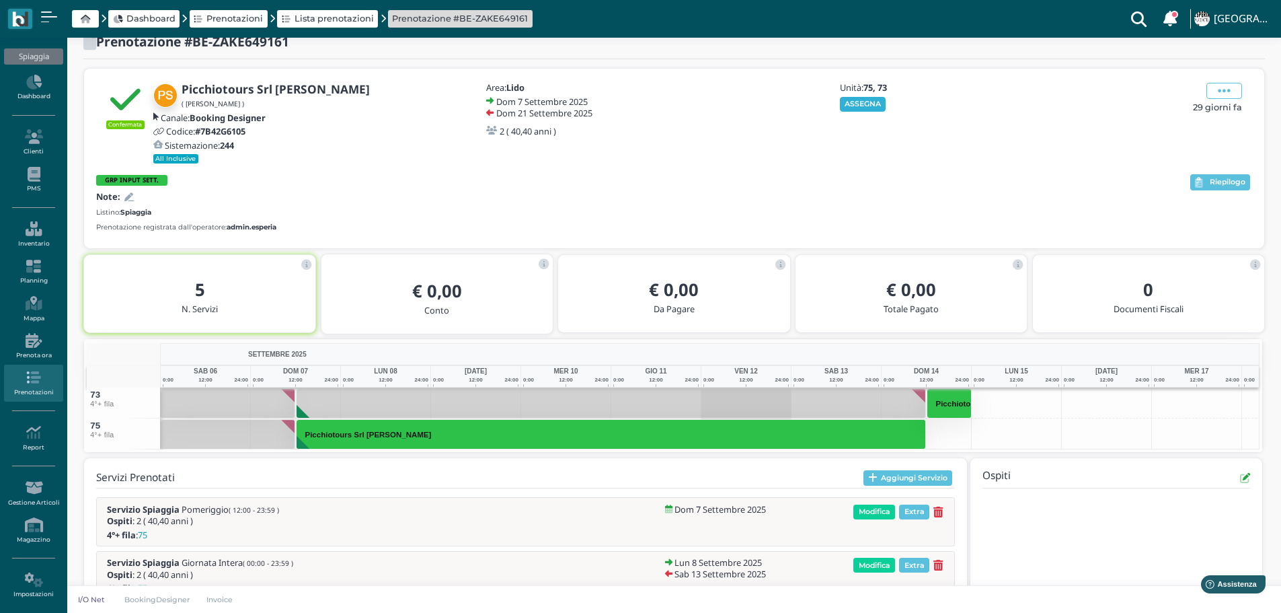
click at [883, 106] on button "ASSEGNA" at bounding box center [863, 104] width 46 height 15
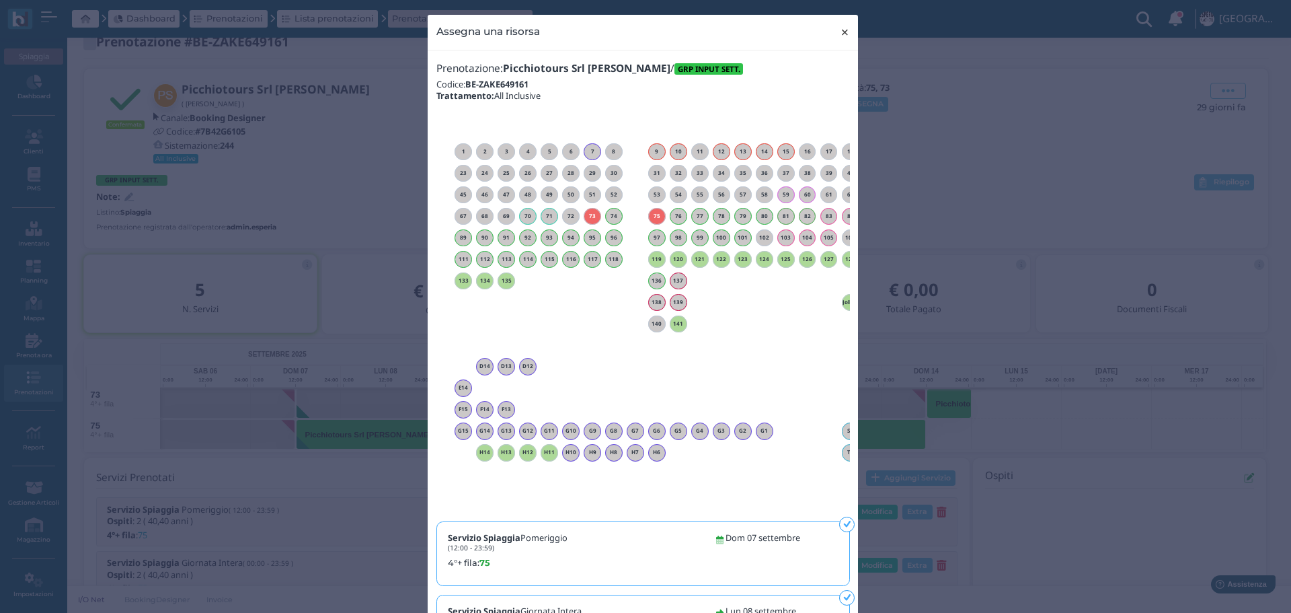
click at [841, 31] on span "×" at bounding box center [845, 32] width 10 height 17
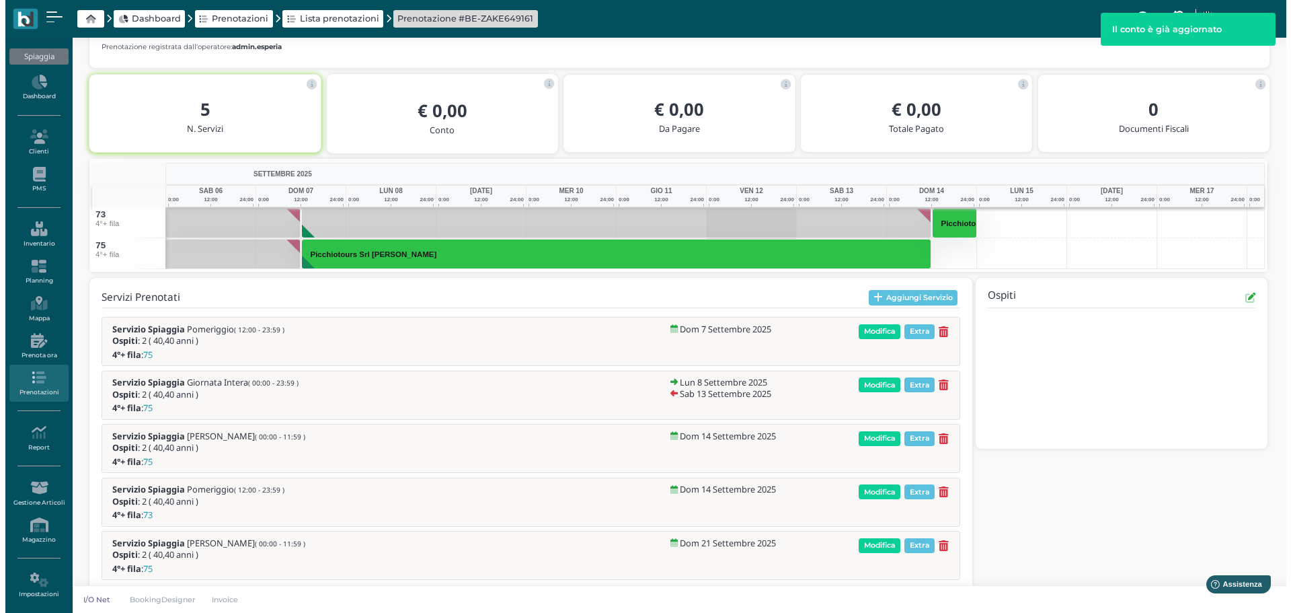
scroll to position [223, 0]
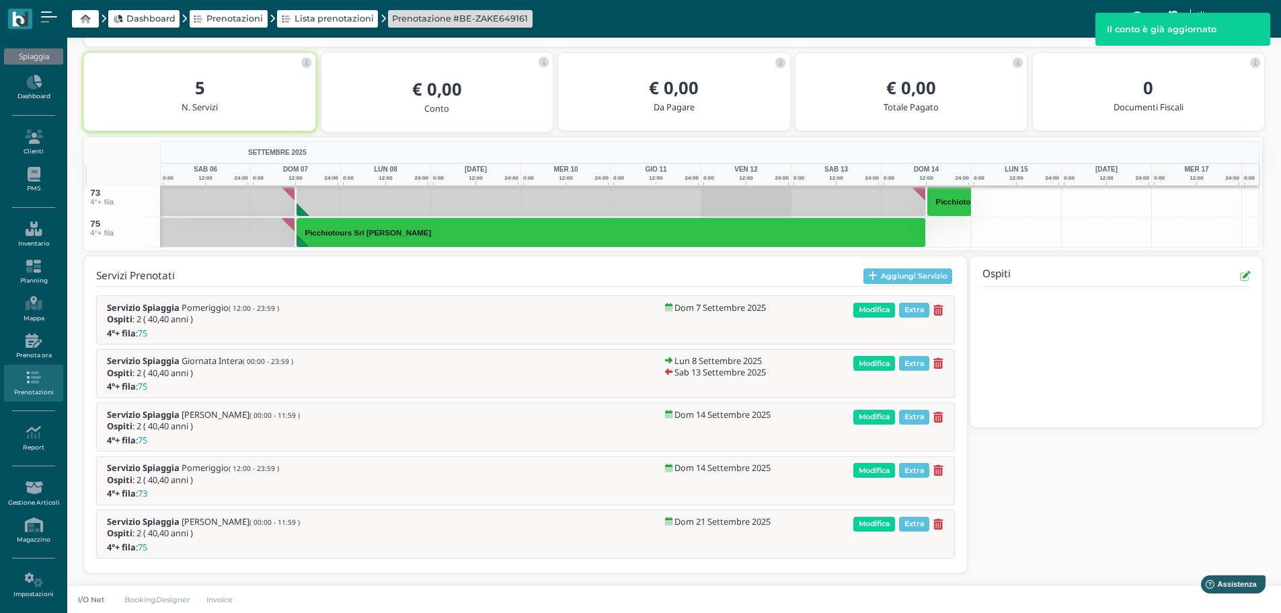
click at [934, 274] on button "Aggiungi Servizio" at bounding box center [907, 276] width 89 height 16
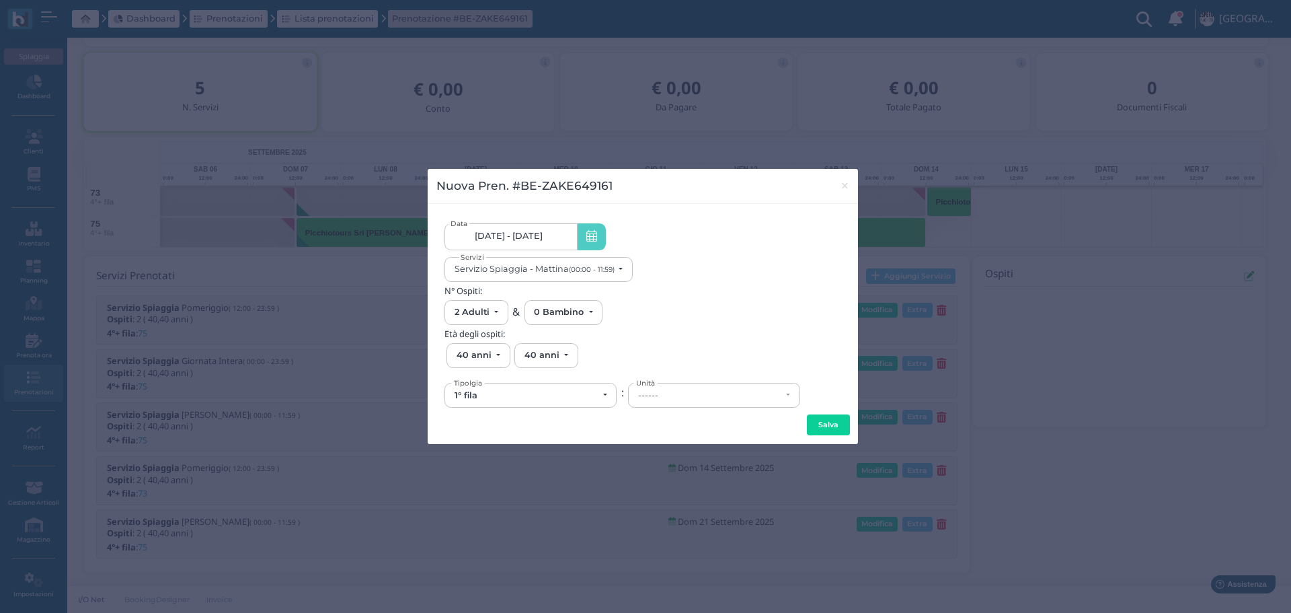
click at [553, 238] on link "07/09/25 - 21/09/25" at bounding box center [511, 236] width 132 height 27
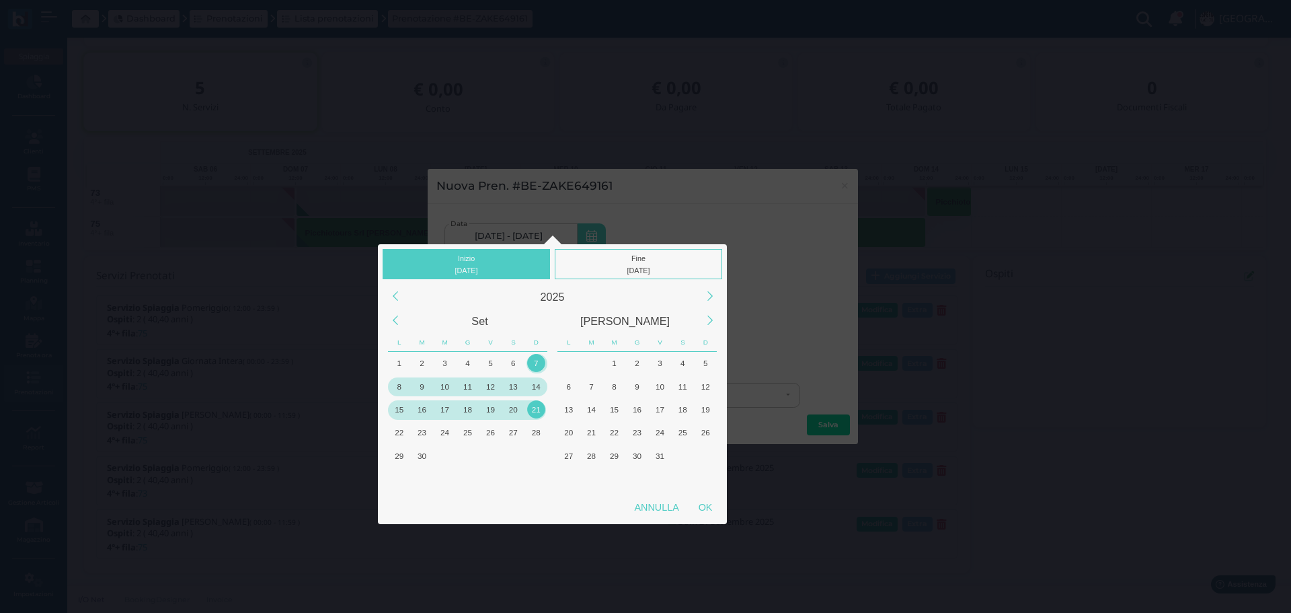
click at [401, 410] on div "15" at bounding box center [399, 409] width 18 height 18
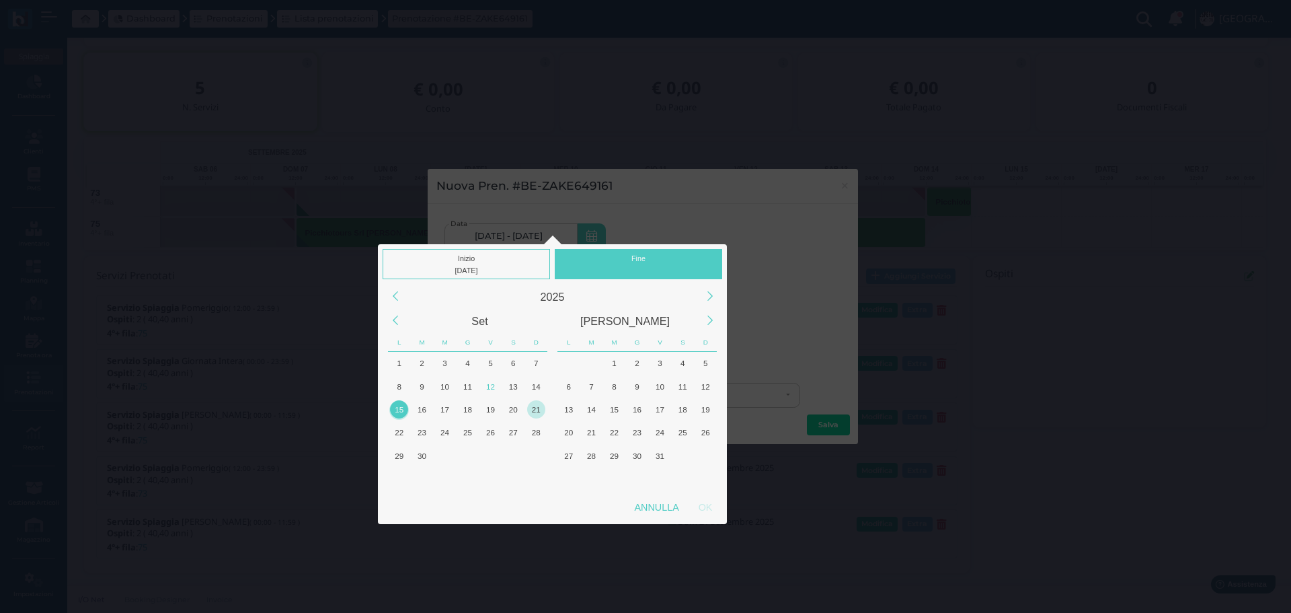
click at [533, 410] on div "21" at bounding box center [536, 409] width 18 height 18
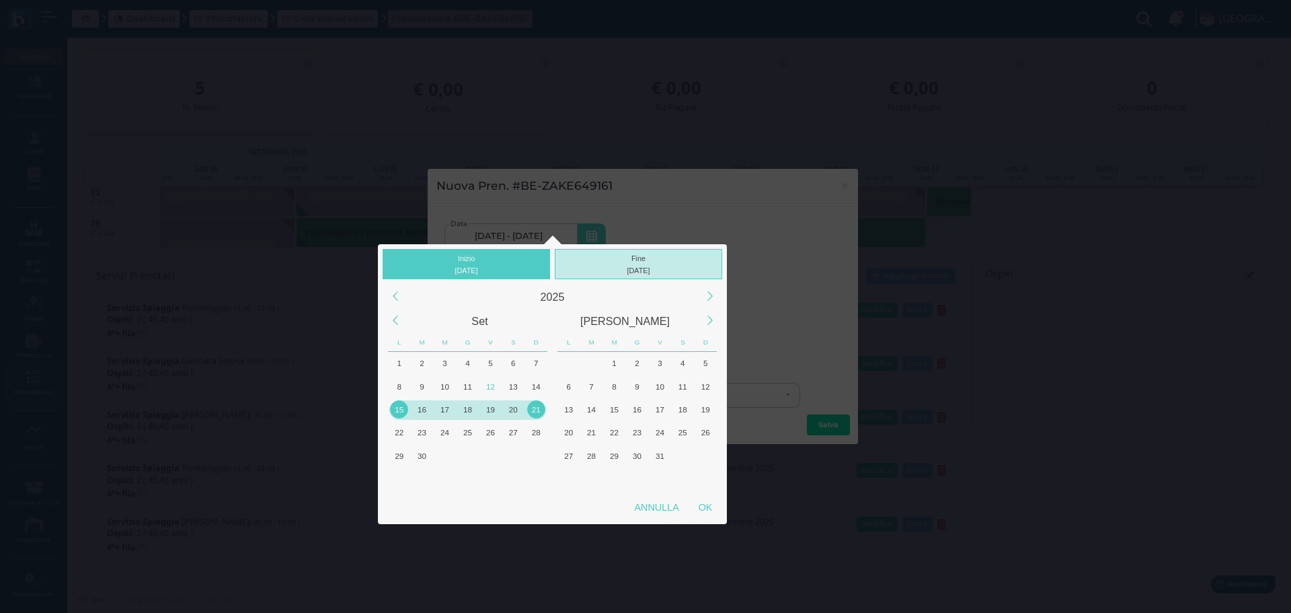
click at [655, 268] on div "21/09/2025" at bounding box center [638, 270] width 161 height 12
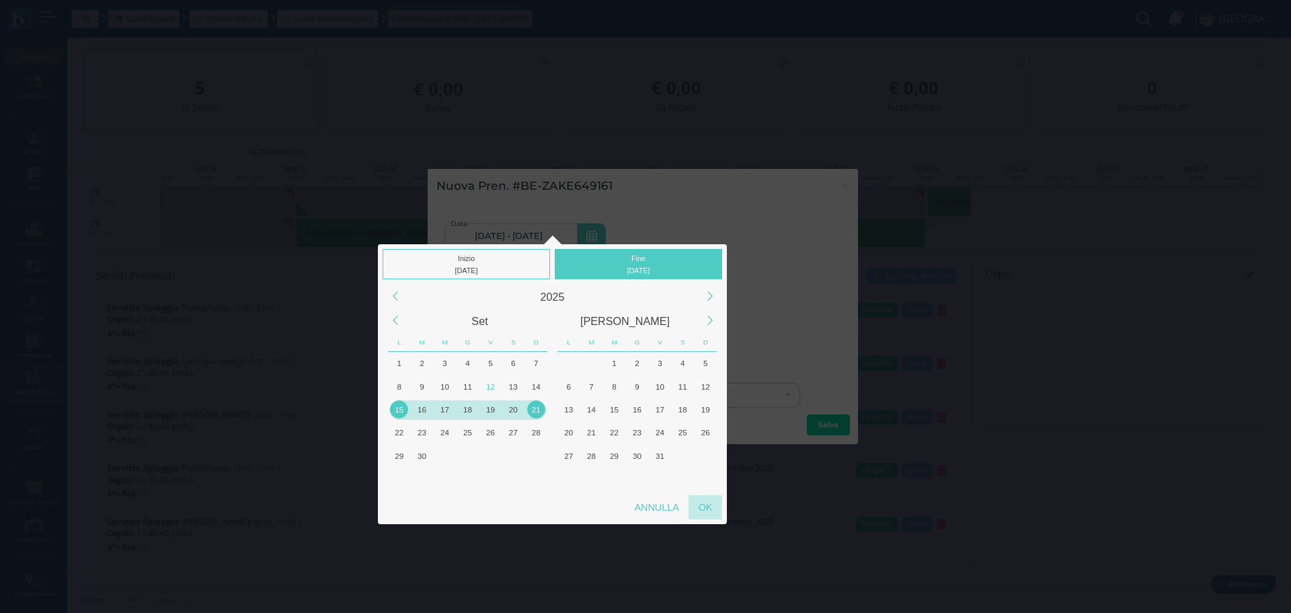
click at [707, 507] on div "OK" at bounding box center [706, 507] width 34 height 24
type input "15/09/2025 - 21/09/2025"
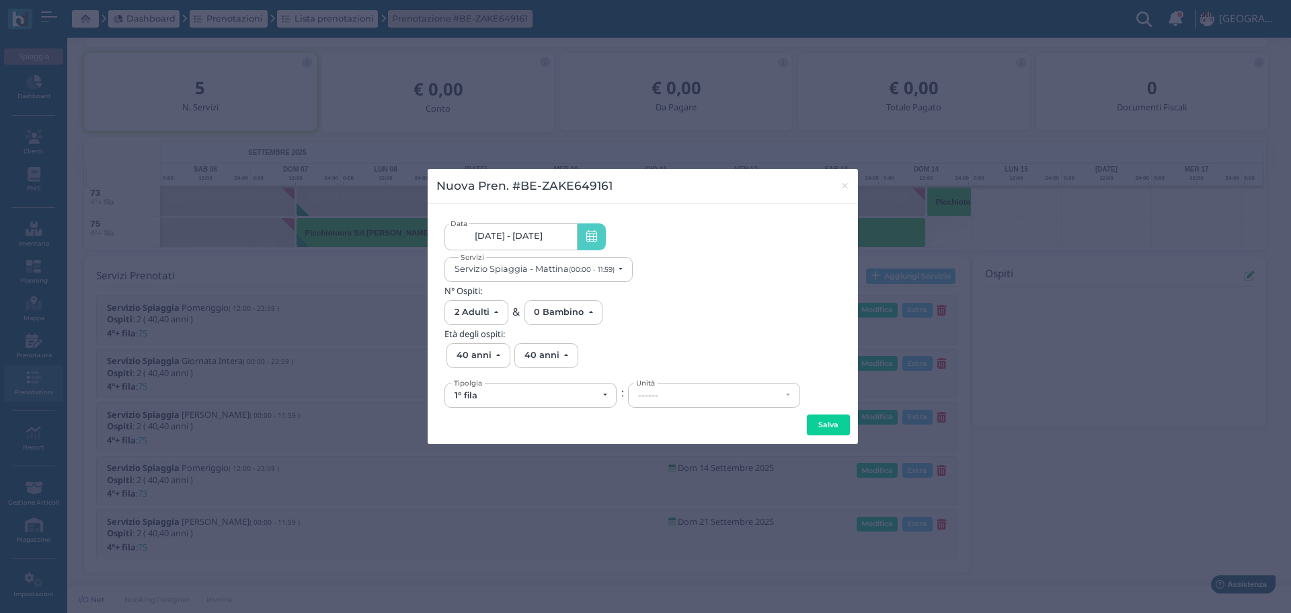
scroll to position [0, 121]
click at [621, 271] on button "Servizio Spiaggia - Mattina (00:00 - 11:59)" at bounding box center [539, 269] width 188 height 25
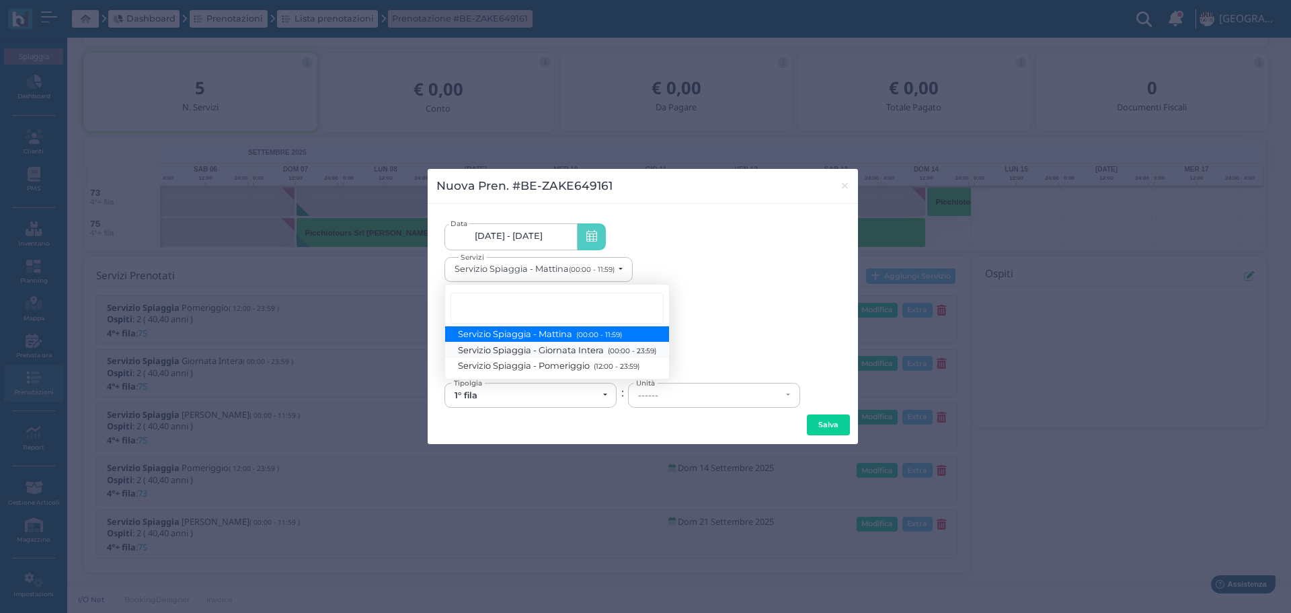
click at [627, 350] on small "(00:00 - 23:59)" at bounding box center [631, 350] width 52 height 9
select select "1368"
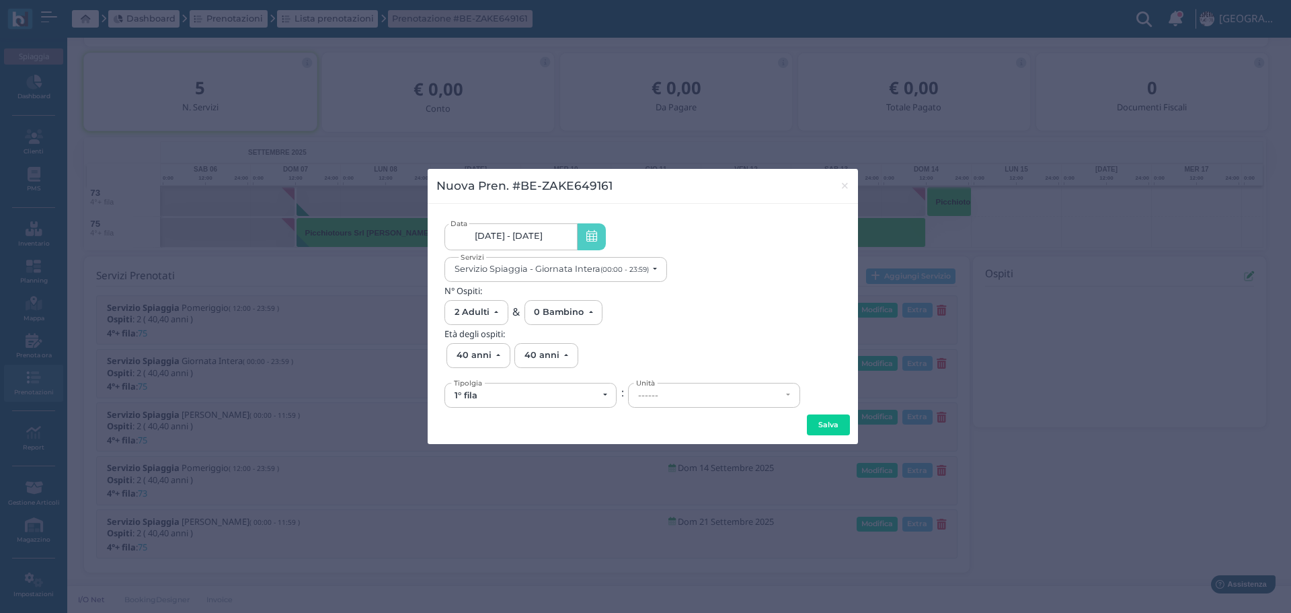
click at [607, 395] on div "1° fila" at bounding box center [531, 395] width 153 height 11
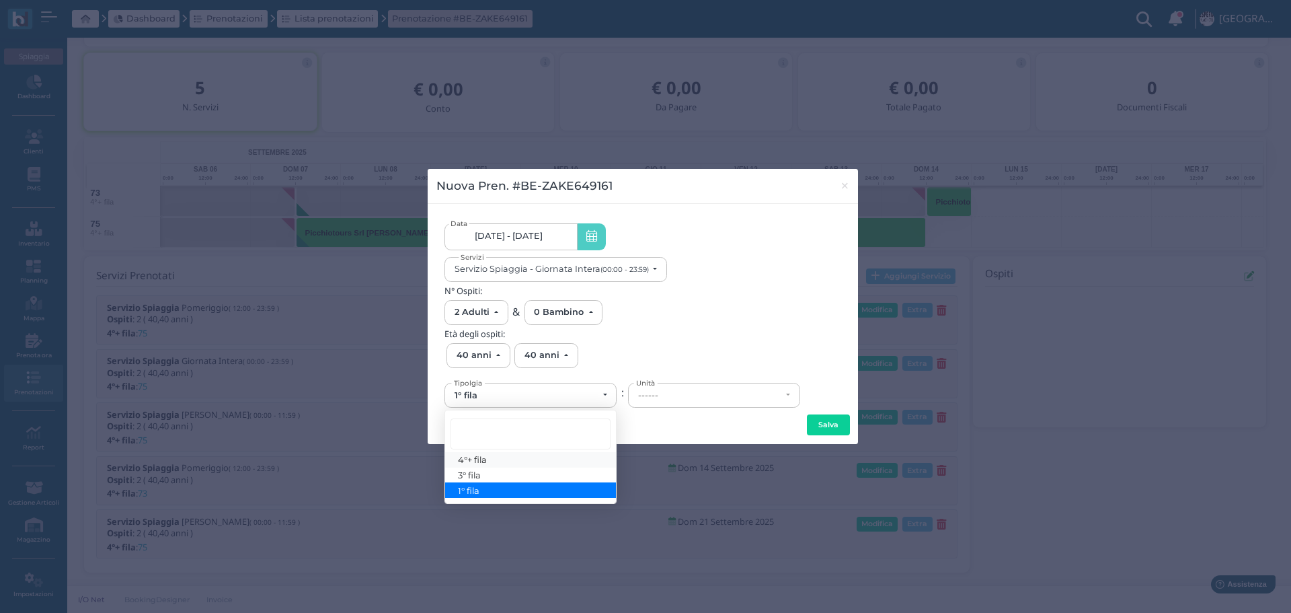
click at [516, 461] on link "4°+ fila" at bounding box center [530, 459] width 171 height 15
select select "434"
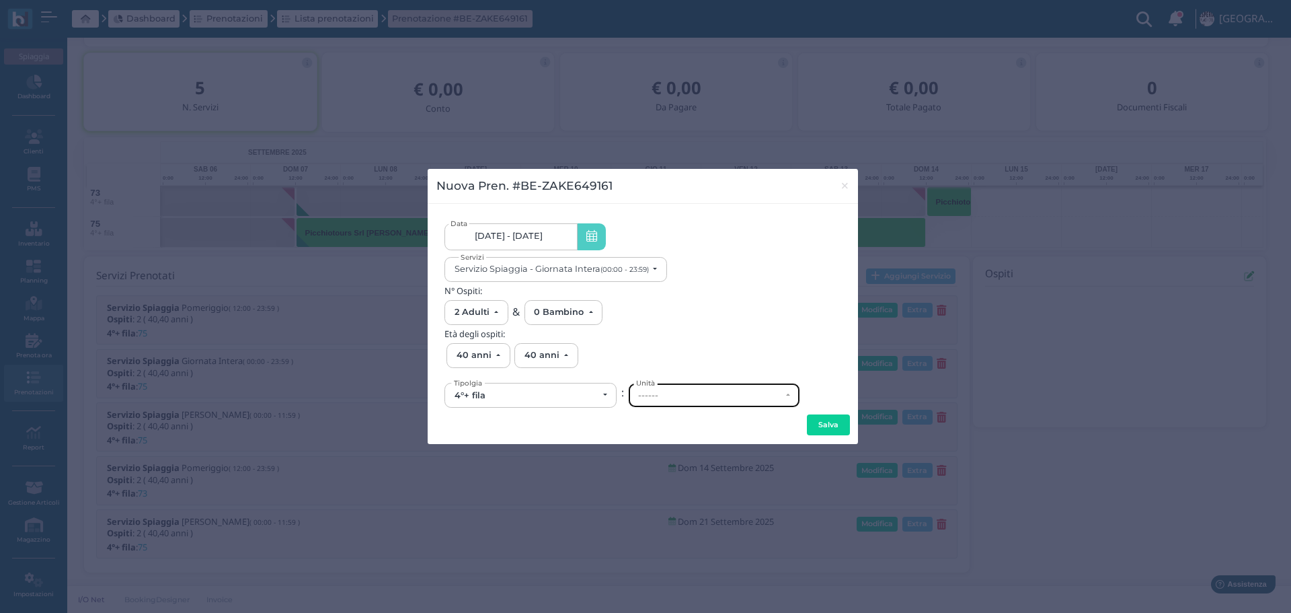
drag, startPoint x: 643, startPoint y: 396, endPoint x: 694, endPoint y: 404, distance: 51.7
click at [644, 397] on div "------" at bounding box center [709, 395] width 143 height 11
click at [664, 340] on link "73" at bounding box center [714, 337] width 171 height 15
select select "6198"
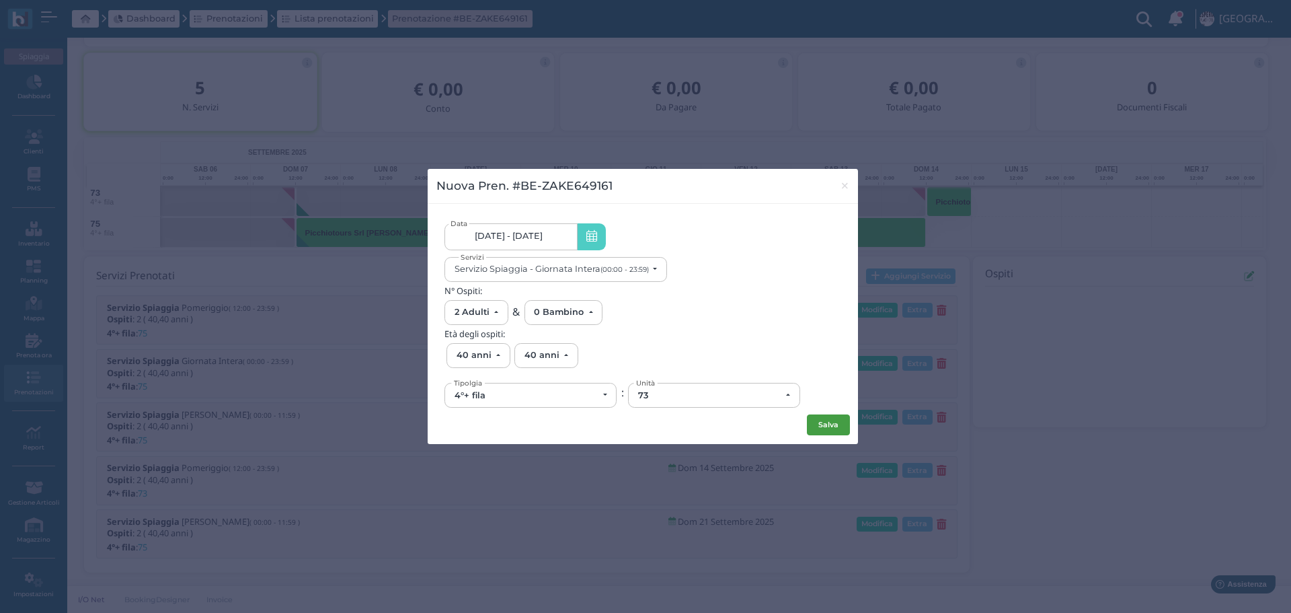
click at [824, 427] on button "Salva" at bounding box center [828, 425] width 43 height 22
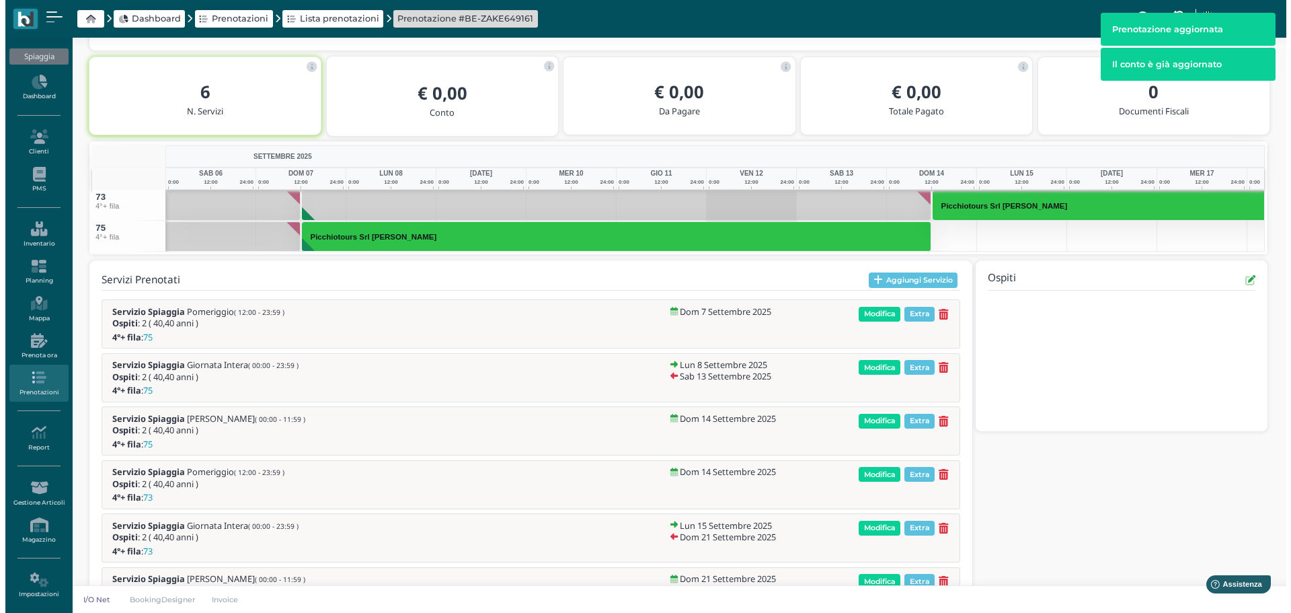
scroll to position [276, 0]
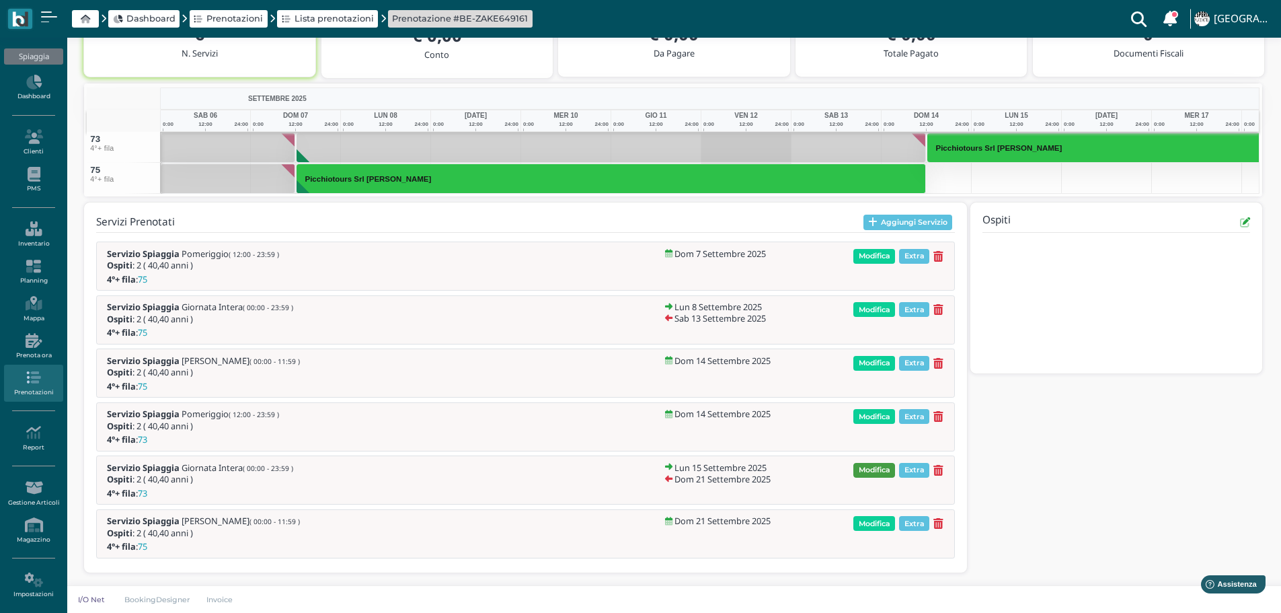
click at [880, 465] on span "Modifica" at bounding box center [874, 470] width 42 height 15
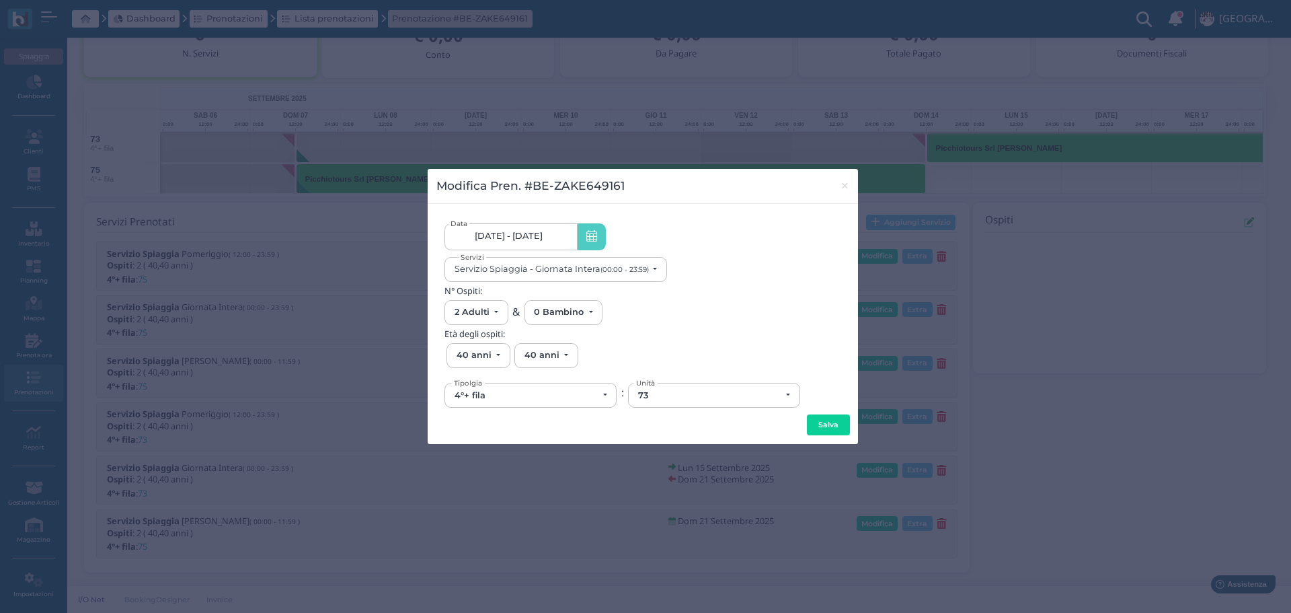
click at [568, 237] on link "15/09/25 - 21/09/25" at bounding box center [511, 236] width 132 height 27
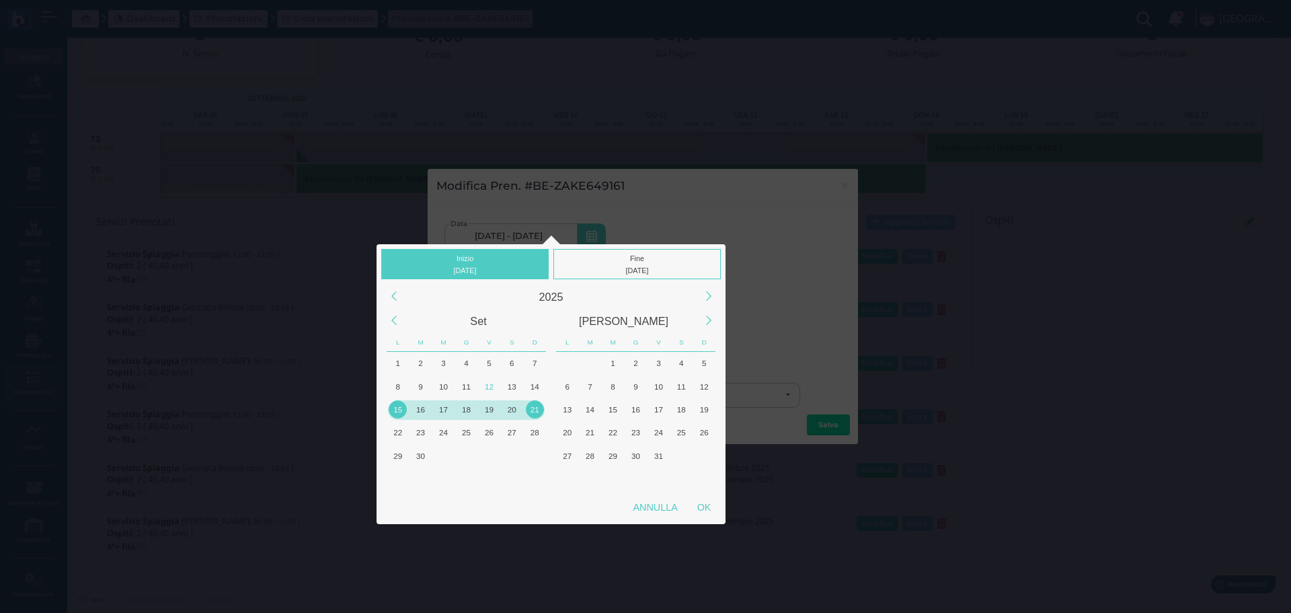
click at [398, 409] on div "15" at bounding box center [398, 409] width 18 height 18
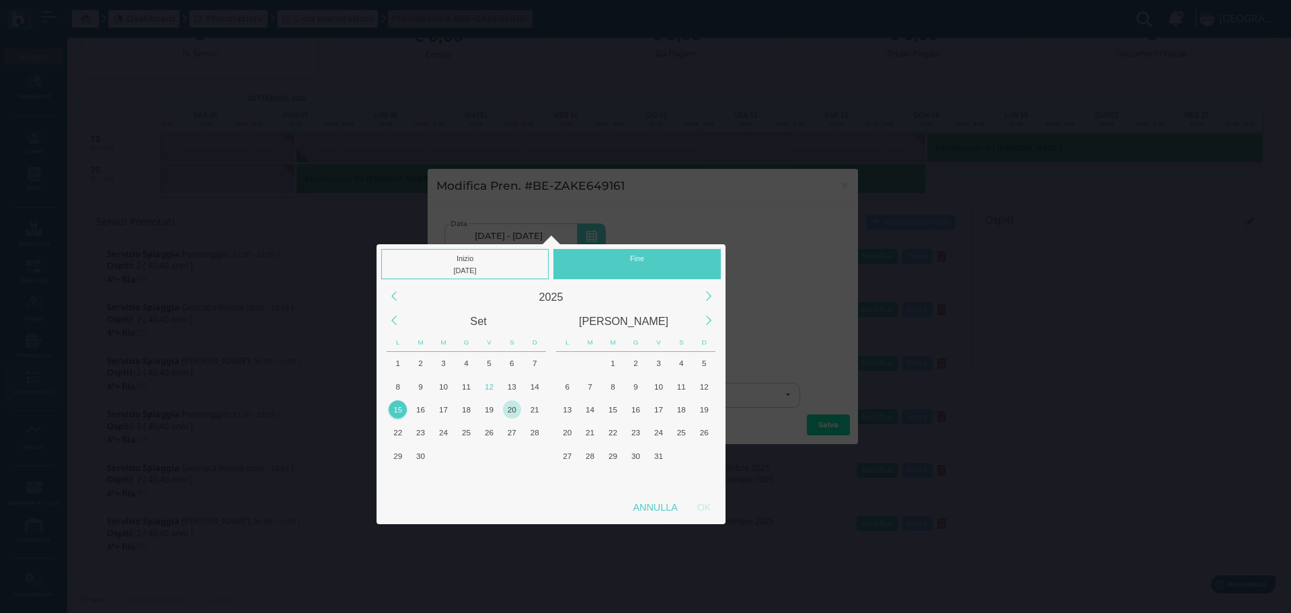
click at [513, 413] on div "20" at bounding box center [512, 409] width 18 height 18
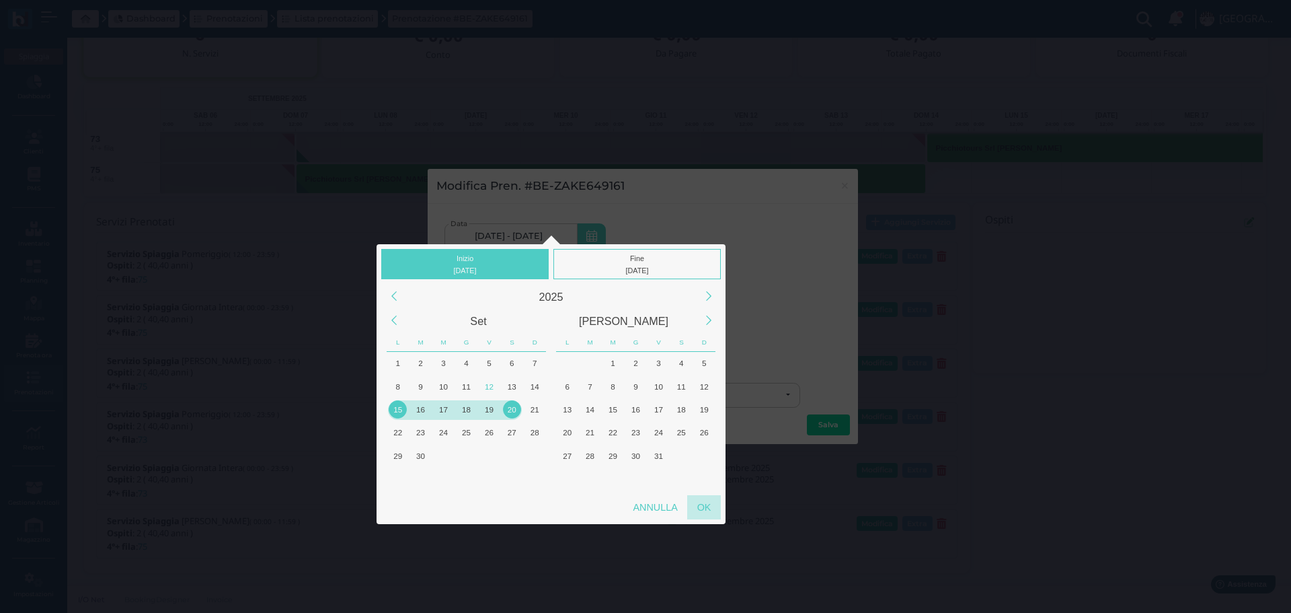
click at [705, 506] on div "OK" at bounding box center [704, 507] width 34 height 24
type input "15/09/2025 - 20/09/2025"
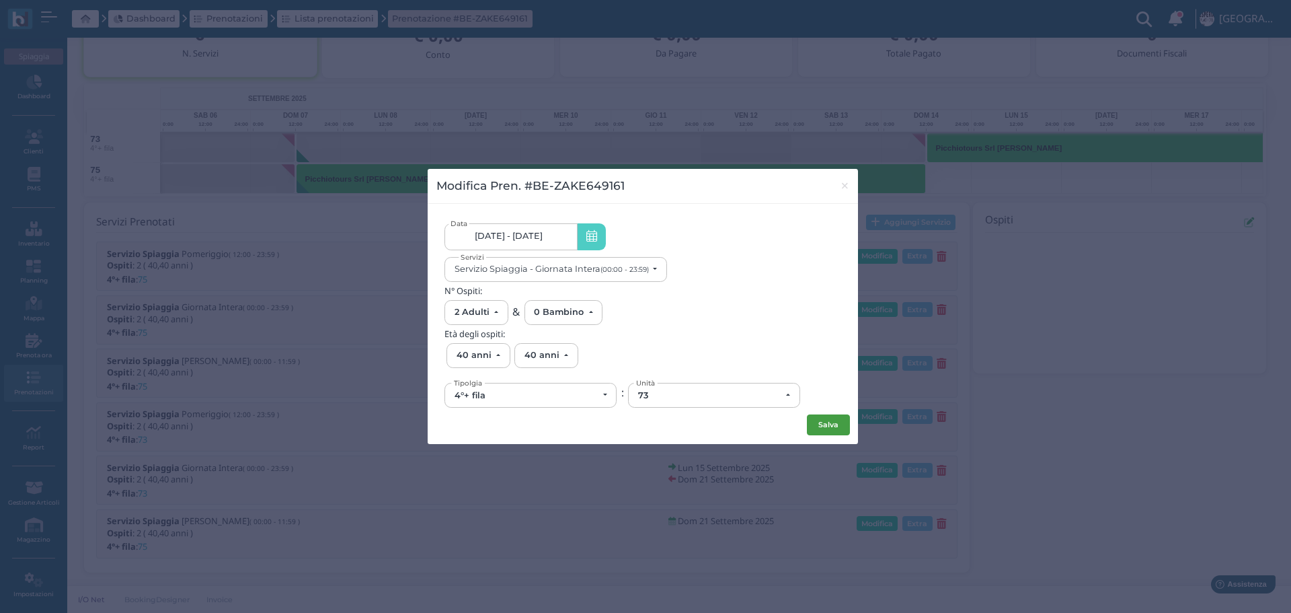
scroll to position [0, 124]
click at [830, 428] on button "Salva" at bounding box center [828, 425] width 43 height 22
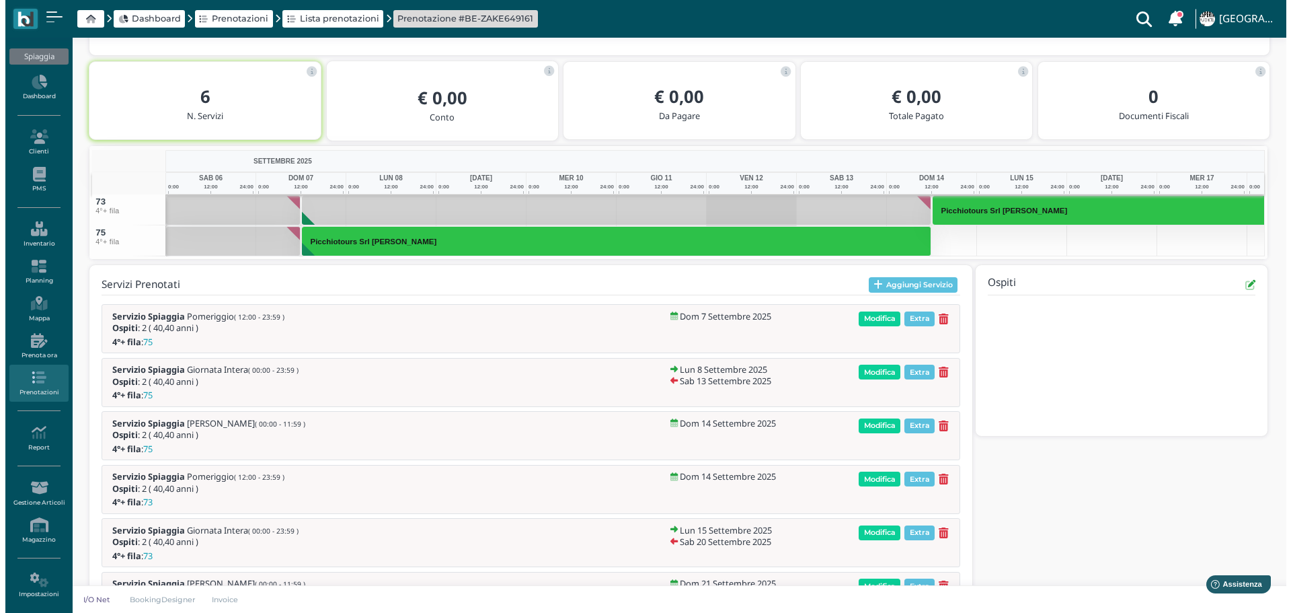
scroll to position [276, 0]
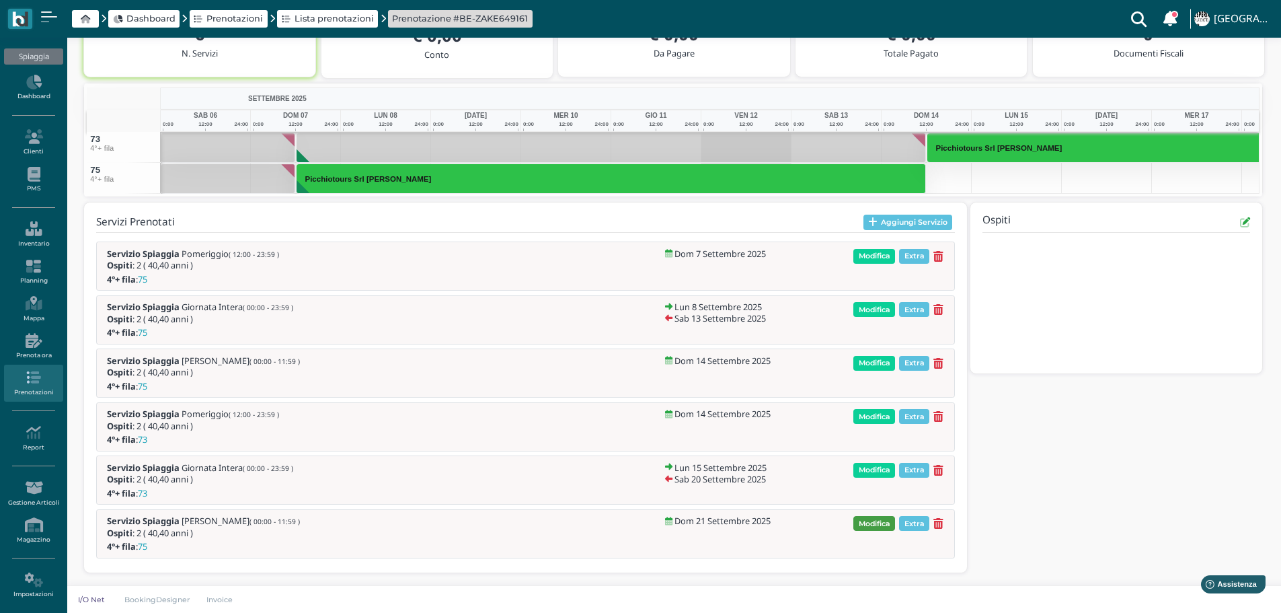
click at [890, 523] on span "Modifica" at bounding box center [874, 523] width 42 height 15
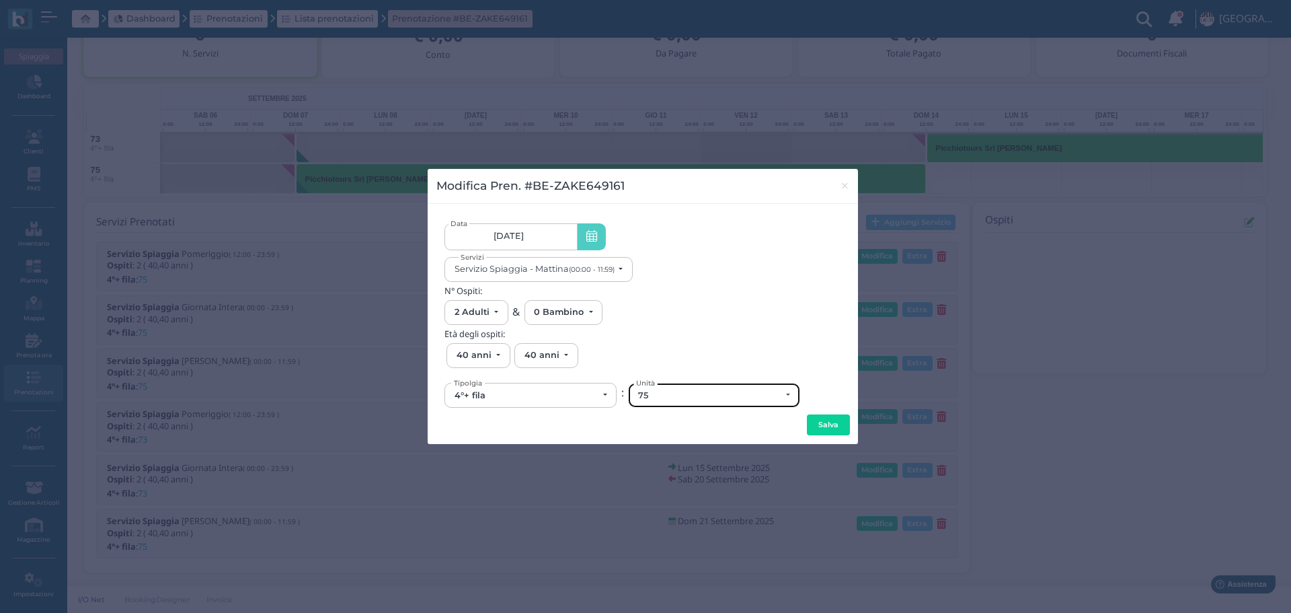
click at [665, 390] on div "75" at bounding box center [709, 395] width 143 height 11
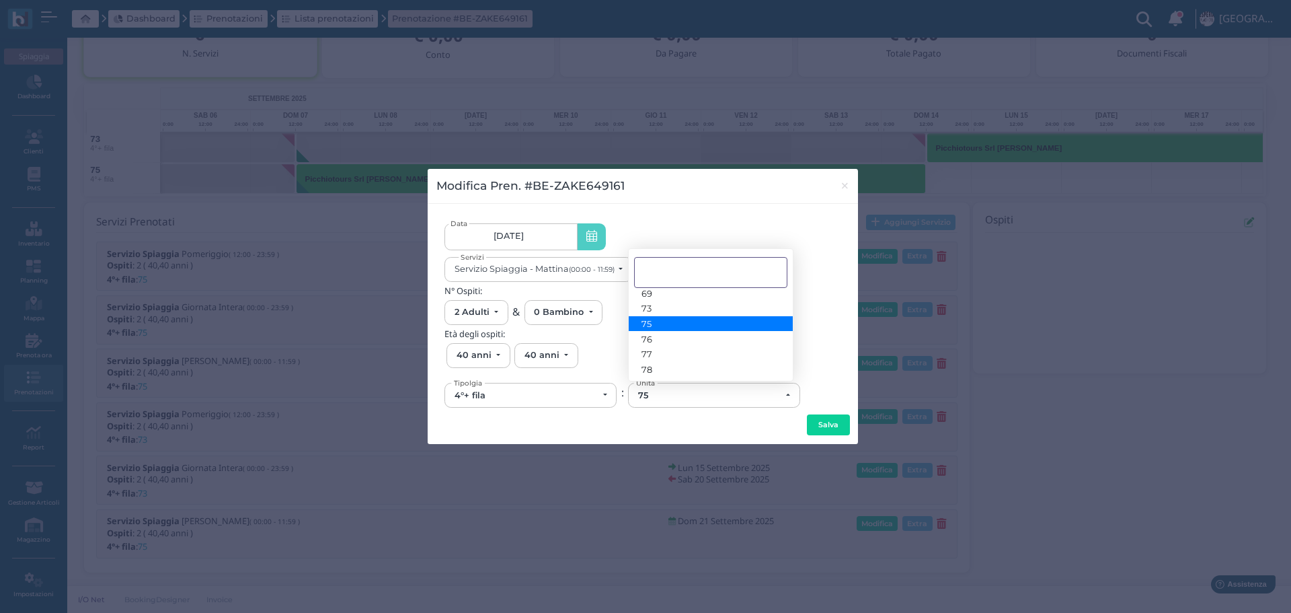
scroll to position [342, 0]
click at [671, 341] on link "73" at bounding box center [711, 340] width 164 height 15
select select "6198"
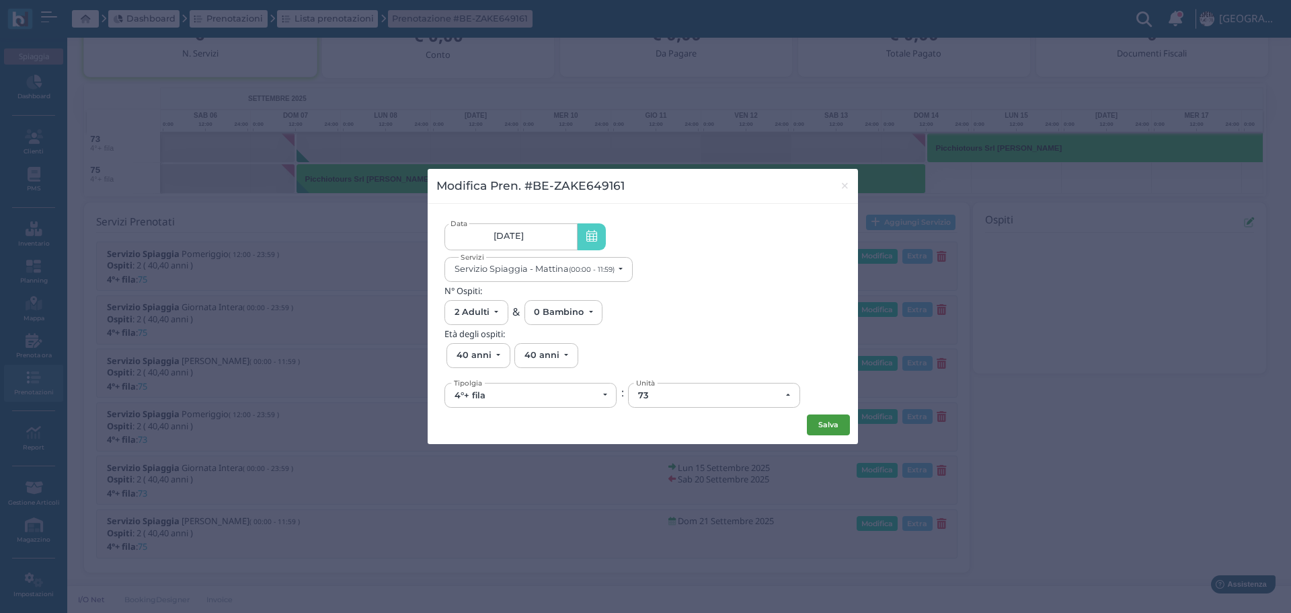
click at [824, 426] on button "Salva" at bounding box center [828, 425] width 43 height 22
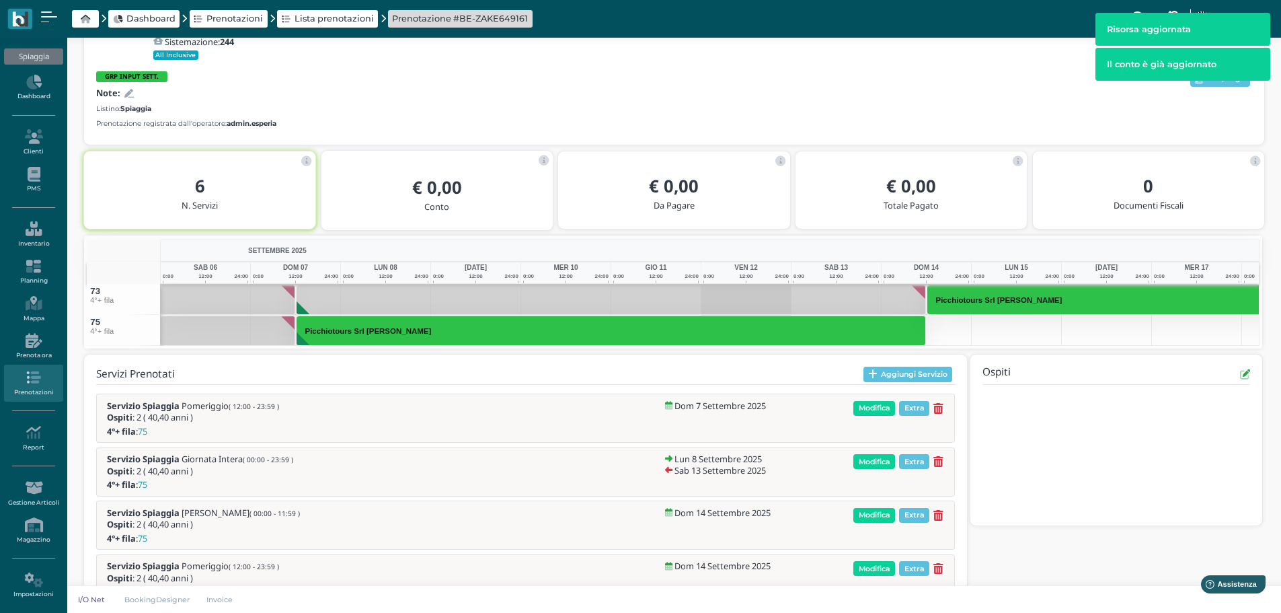
scroll to position [149, 0]
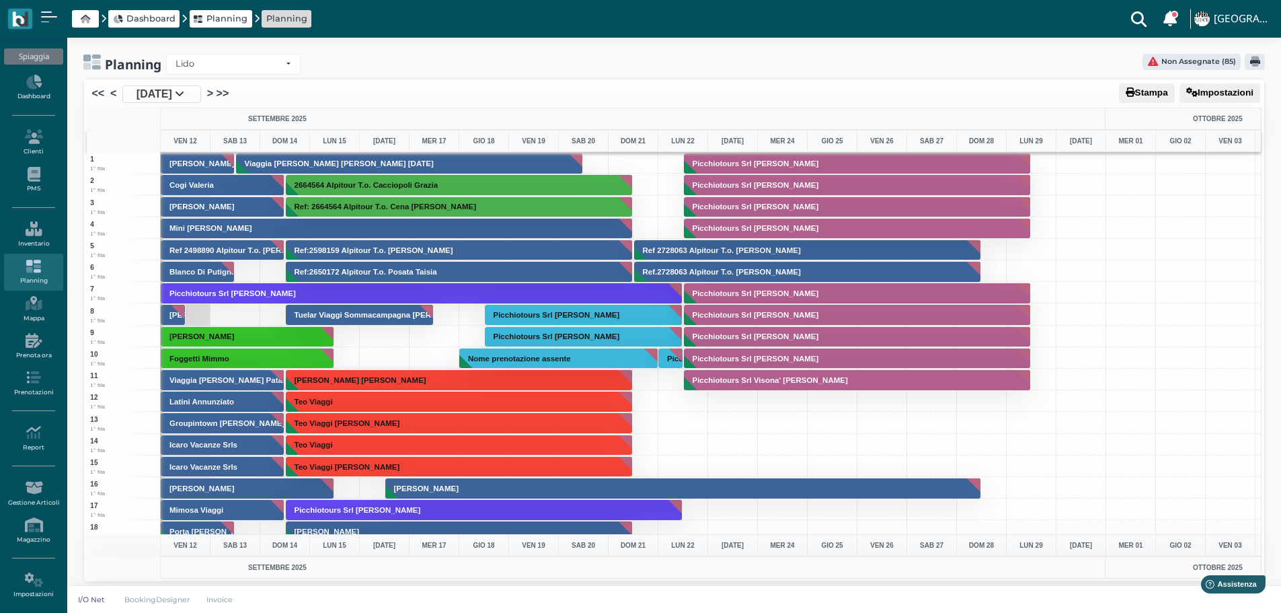
click at [245, 319] on div at bounding box center [235, 314] width 50 height 22
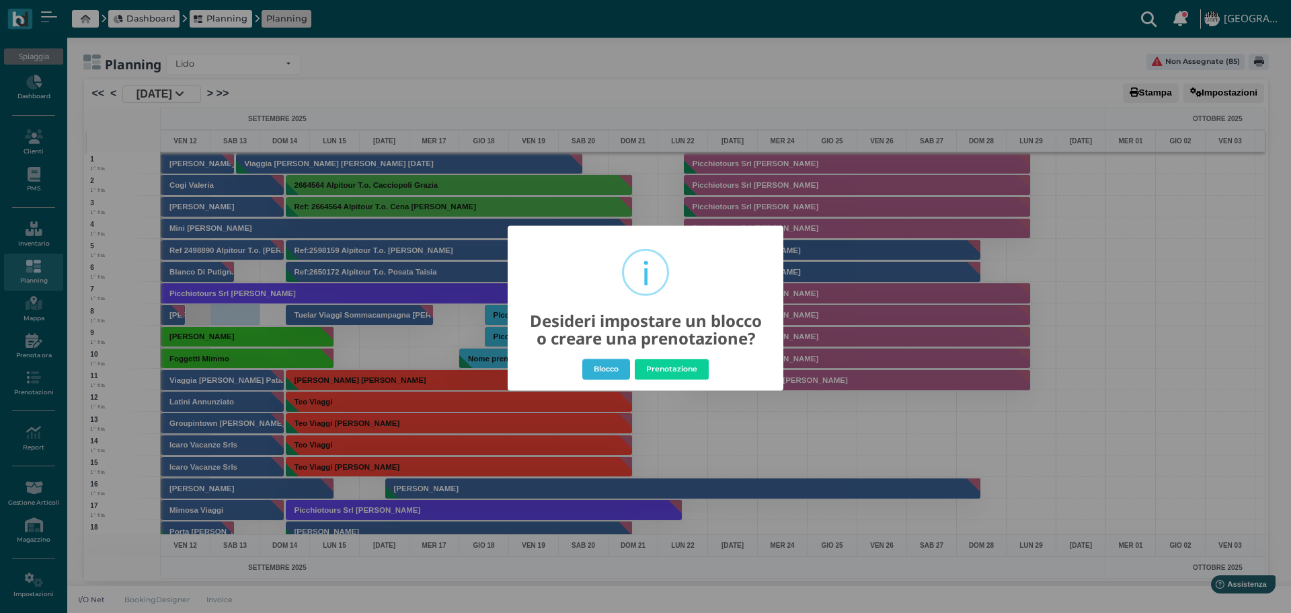
click at [614, 372] on button "Blocco" at bounding box center [606, 369] width 48 height 22
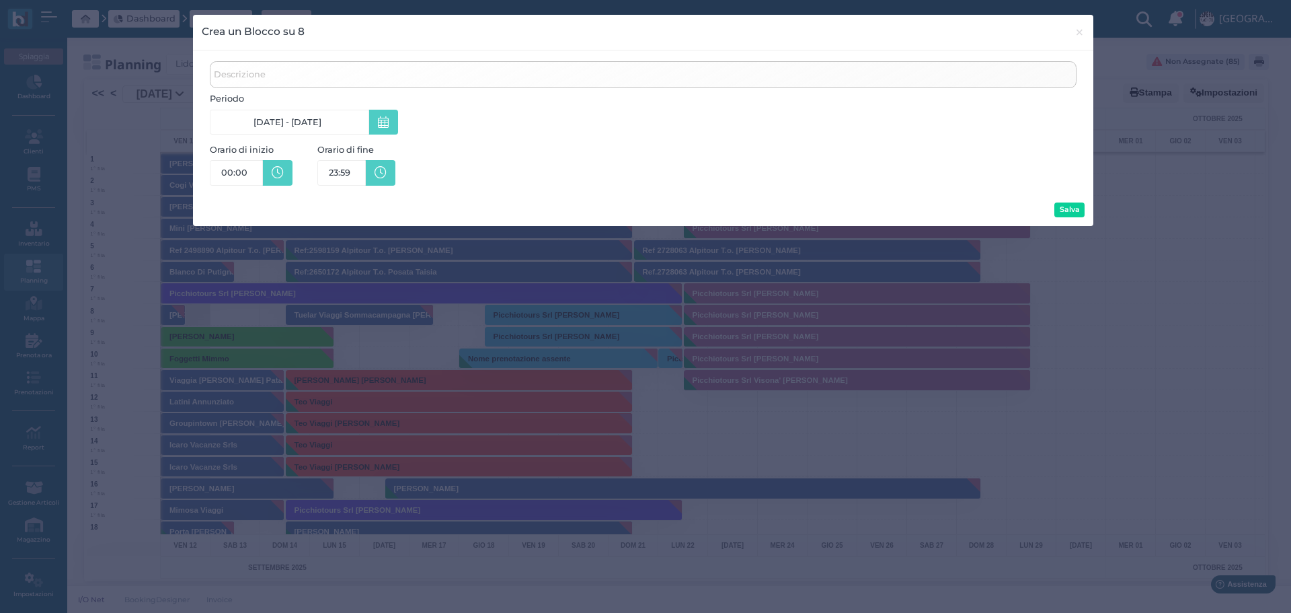
click at [252, 71] on span "Descrizione" at bounding box center [240, 74] width 56 height 17
click at [252, 71] on input "Descrizione" at bounding box center [643, 74] width 867 height 27
type input "[PERSON_NAME]"
click at [1074, 208] on button "Salva" at bounding box center [1069, 209] width 30 height 15
